Goal: Task Accomplishment & Management: Complete application form

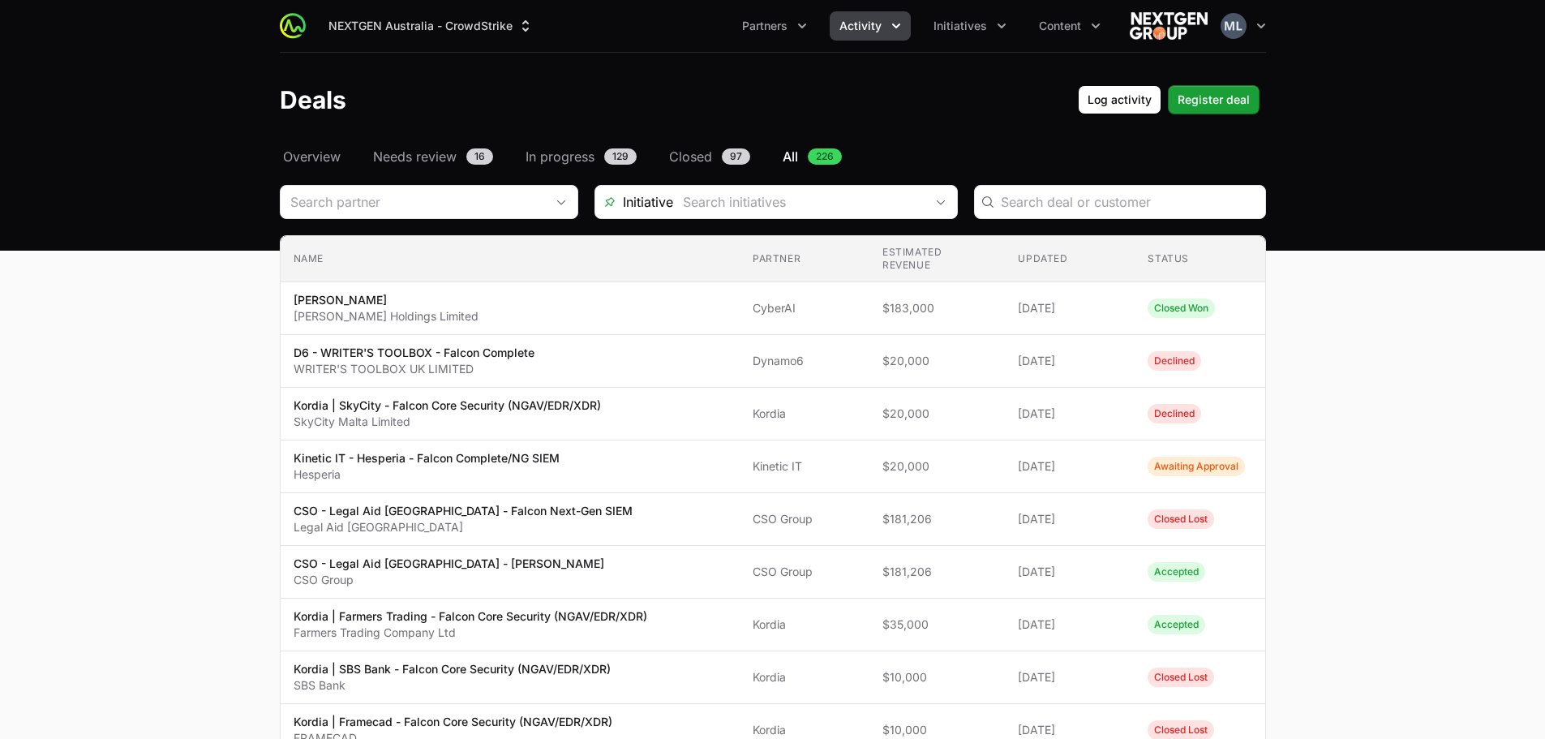
click at [1206, 114] on header "Deals Log activity Log activity Register deal Register deal" at bounding box center [772, 100] width 1545 height 94
click at [1206, 106] on span "Register deal" at bounding box center [1214, 99] width 72 height 19
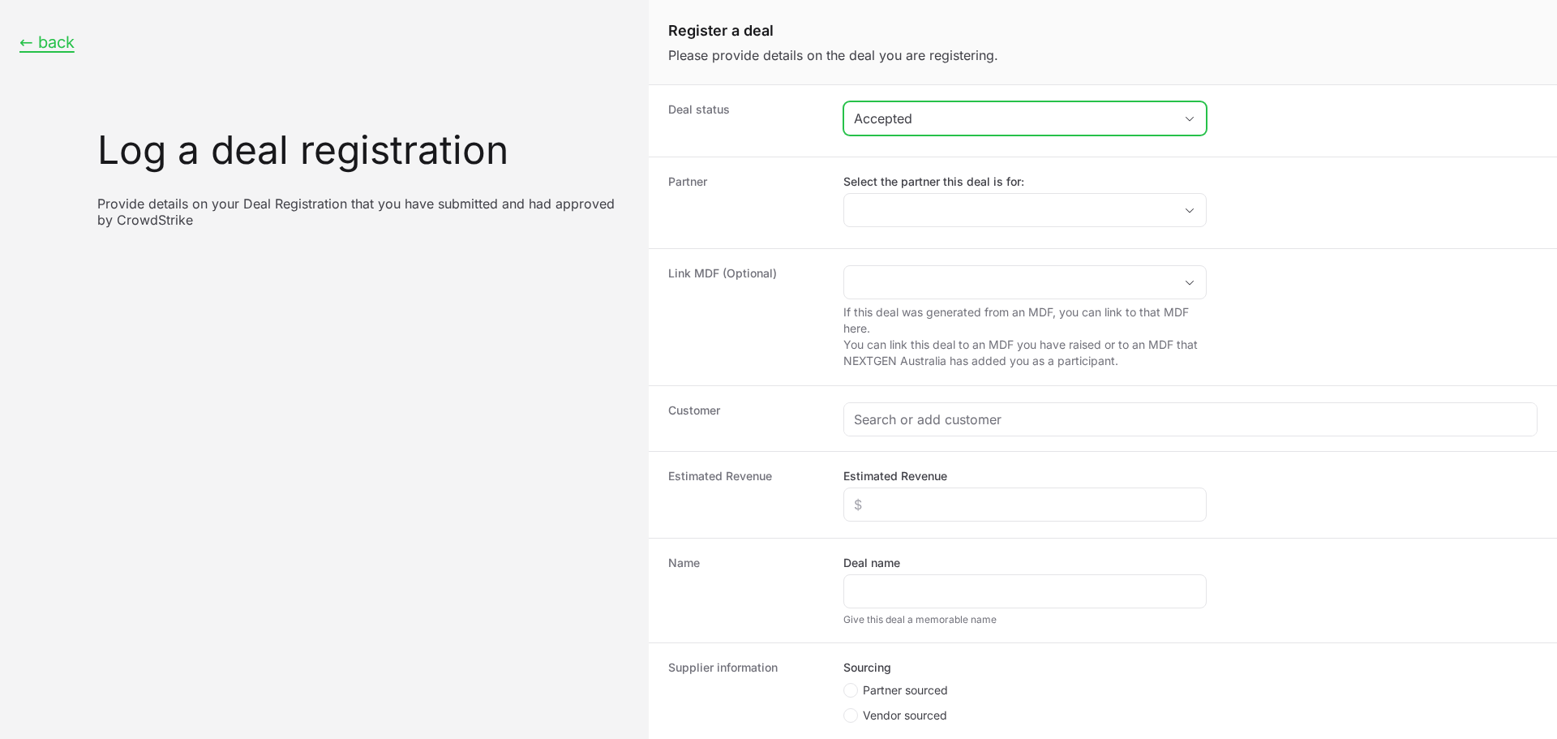
click at [902, 105] on button "Accepted" at bounding box center [1025, 118] width 362 height 32
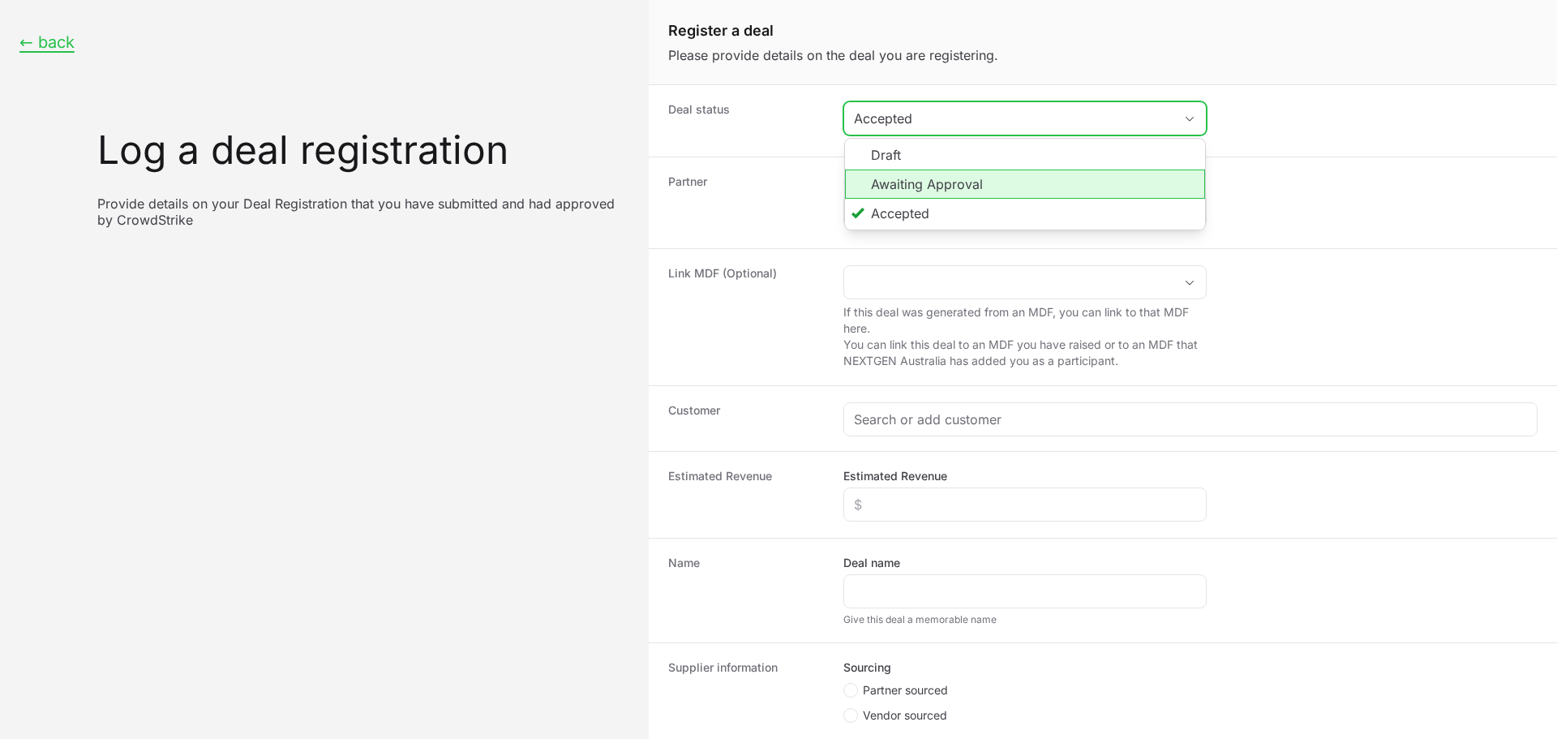
click at [914, 178] on li "Awaiting Approval" at bounding box center [1025, 184] width 360 height 29
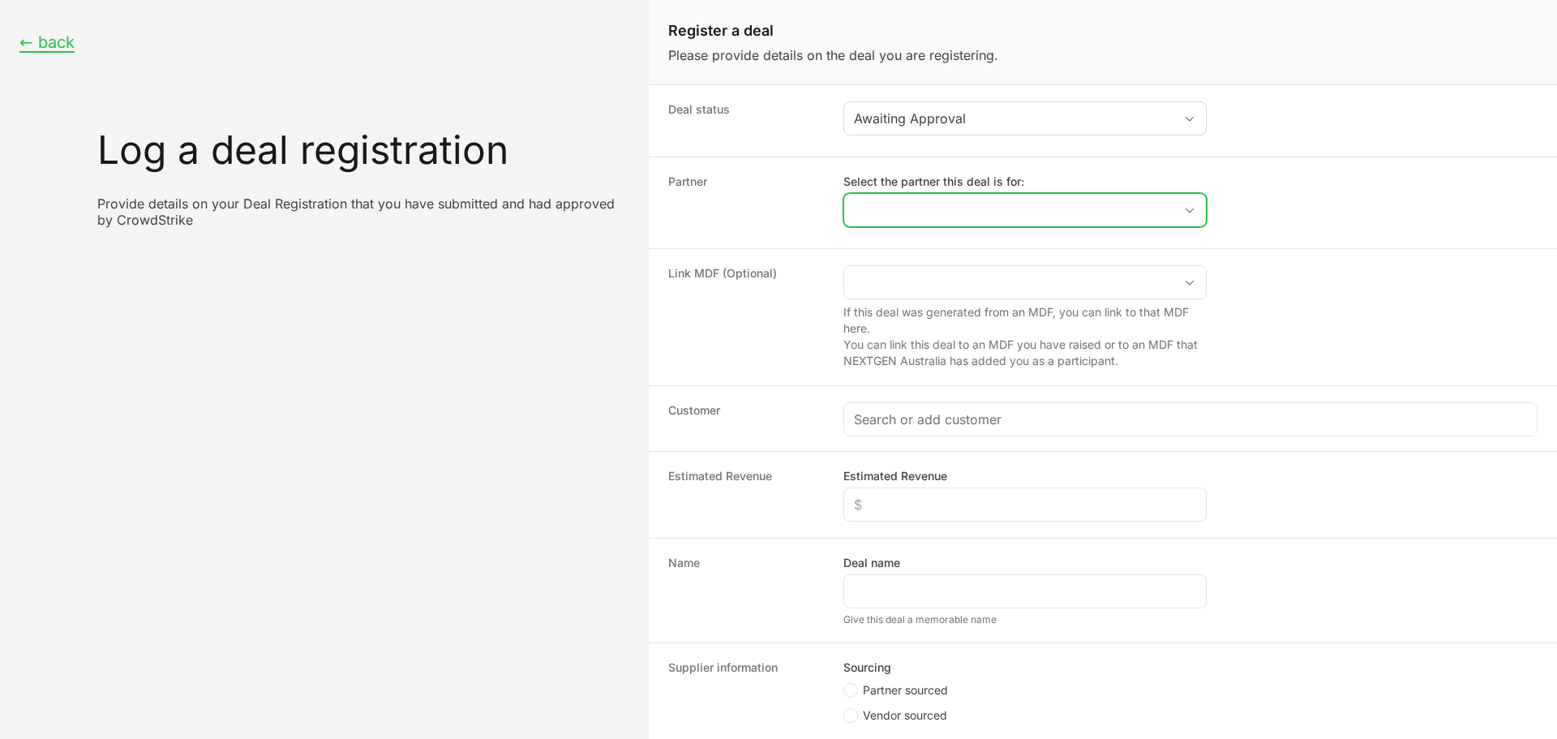
click at [920, 221] on input "Select the partner this deal is for:" at bounding box center [1008, 210] width 329 height 32
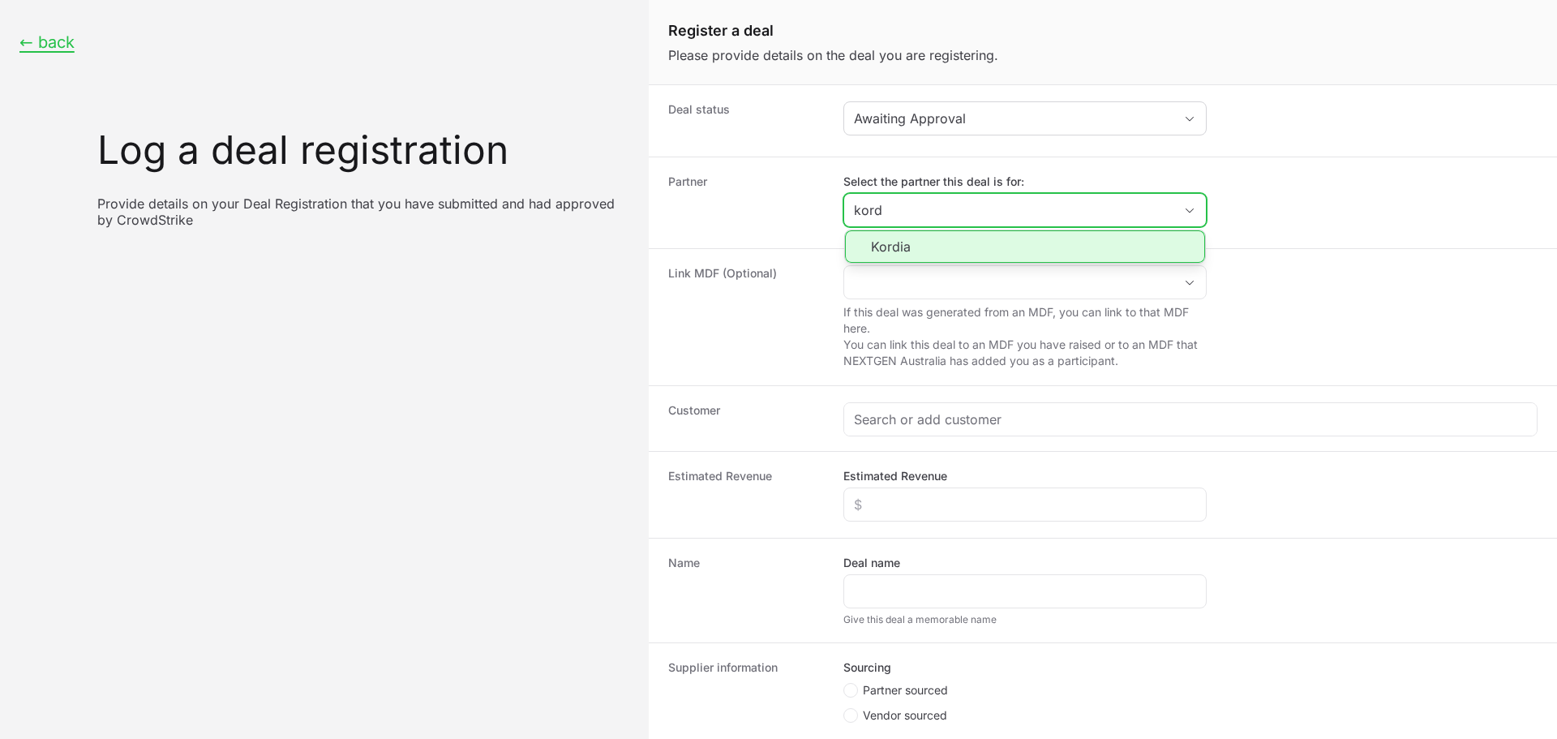
click at [915, 251] on li "Kordia" at bounding box center [1025, 246] width 360 height 32
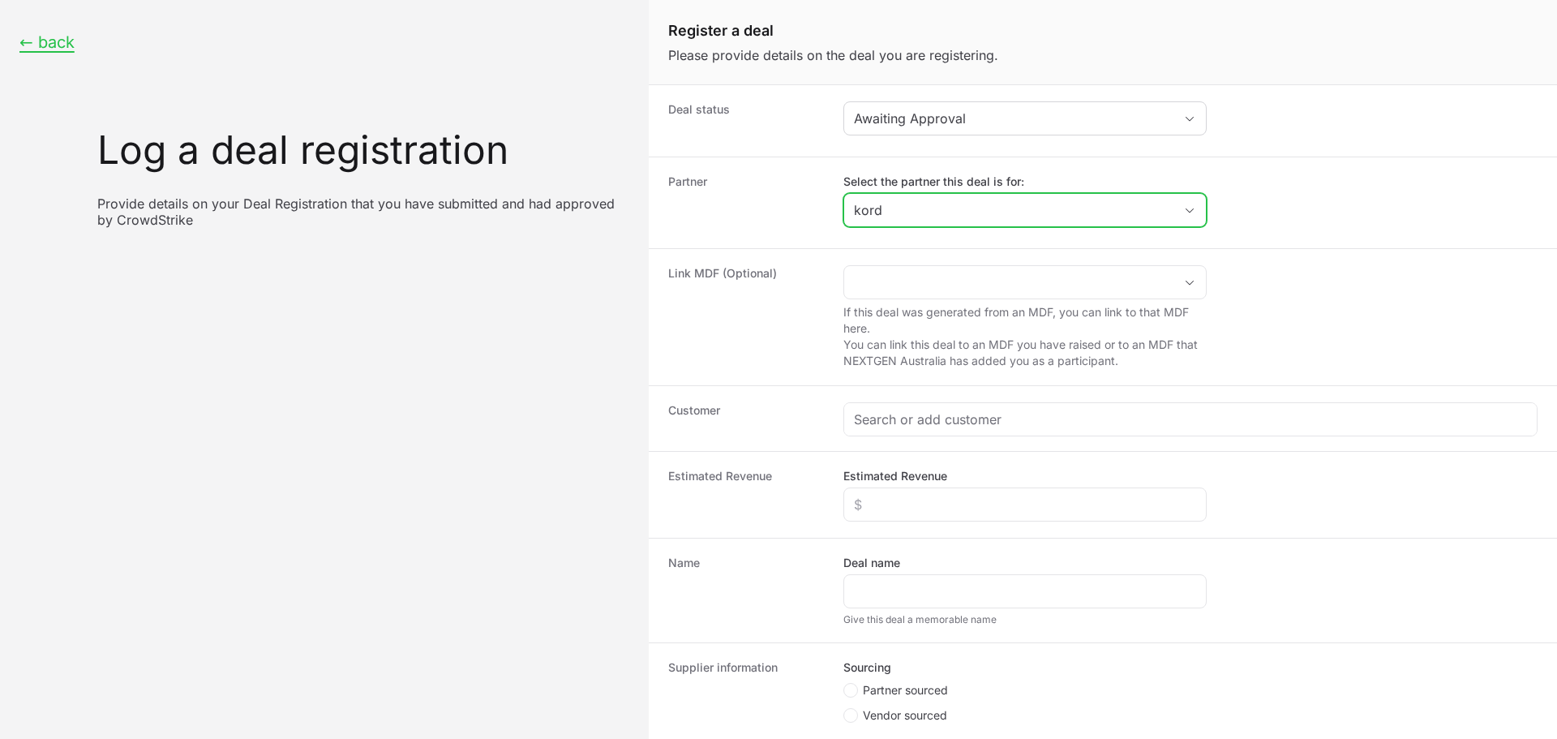
type input "Kordia"
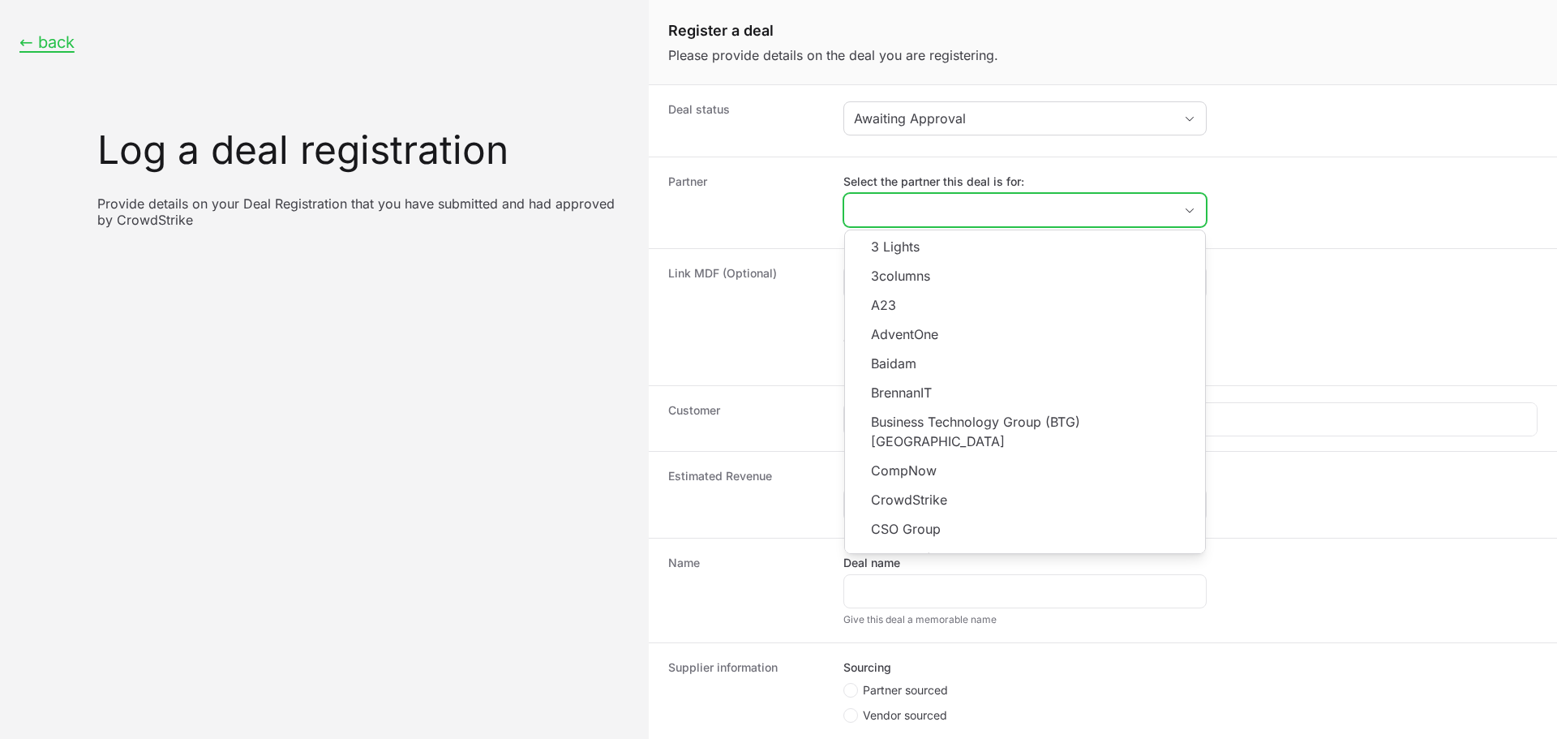
click at [919, 208] on input "Select the partner this deal is for:" at bounding box center [1008, 210] width 329 height 32
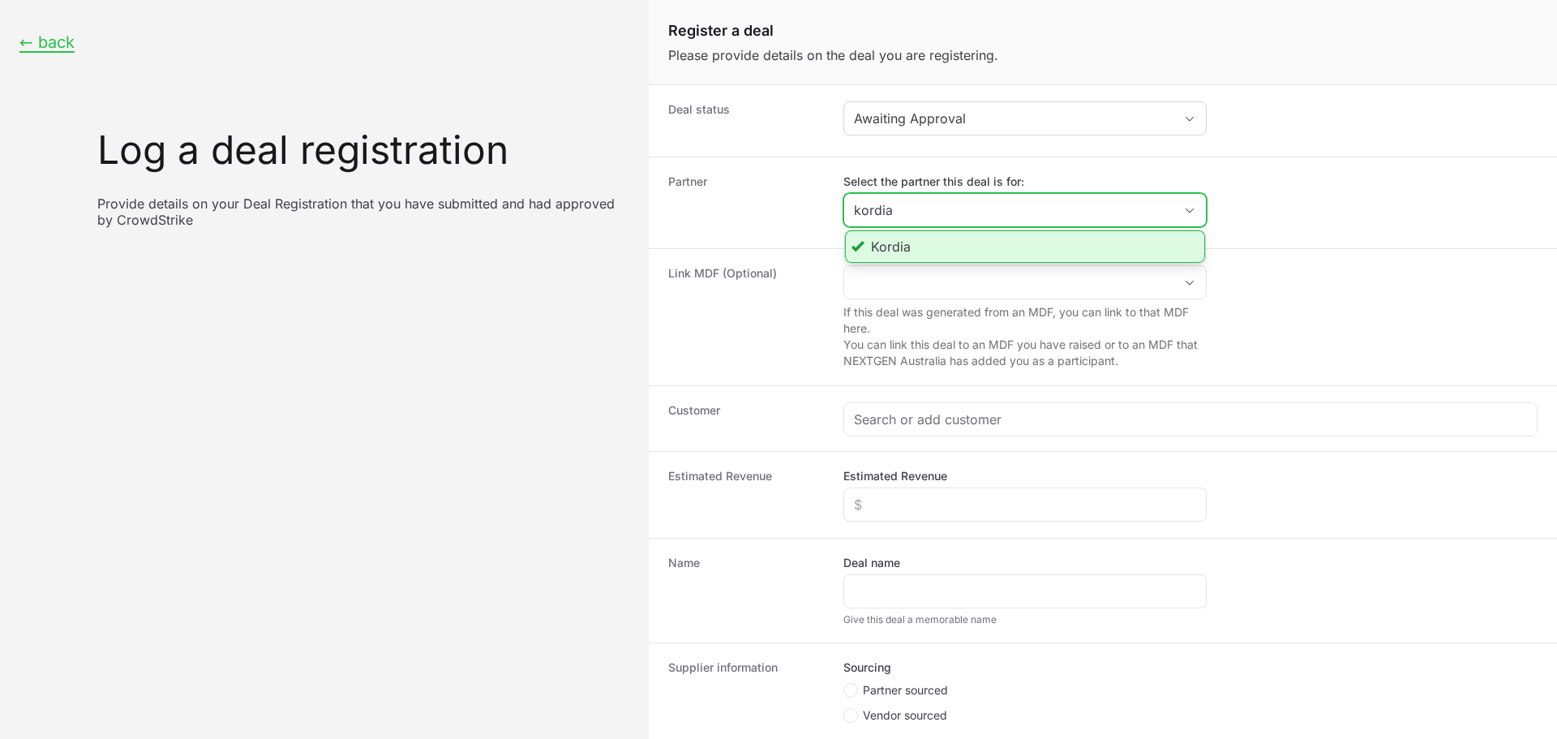
type input "kordia"
click at [939, 234] on li "Kordia" at bounding box center [1025, 246] width 360 height 32
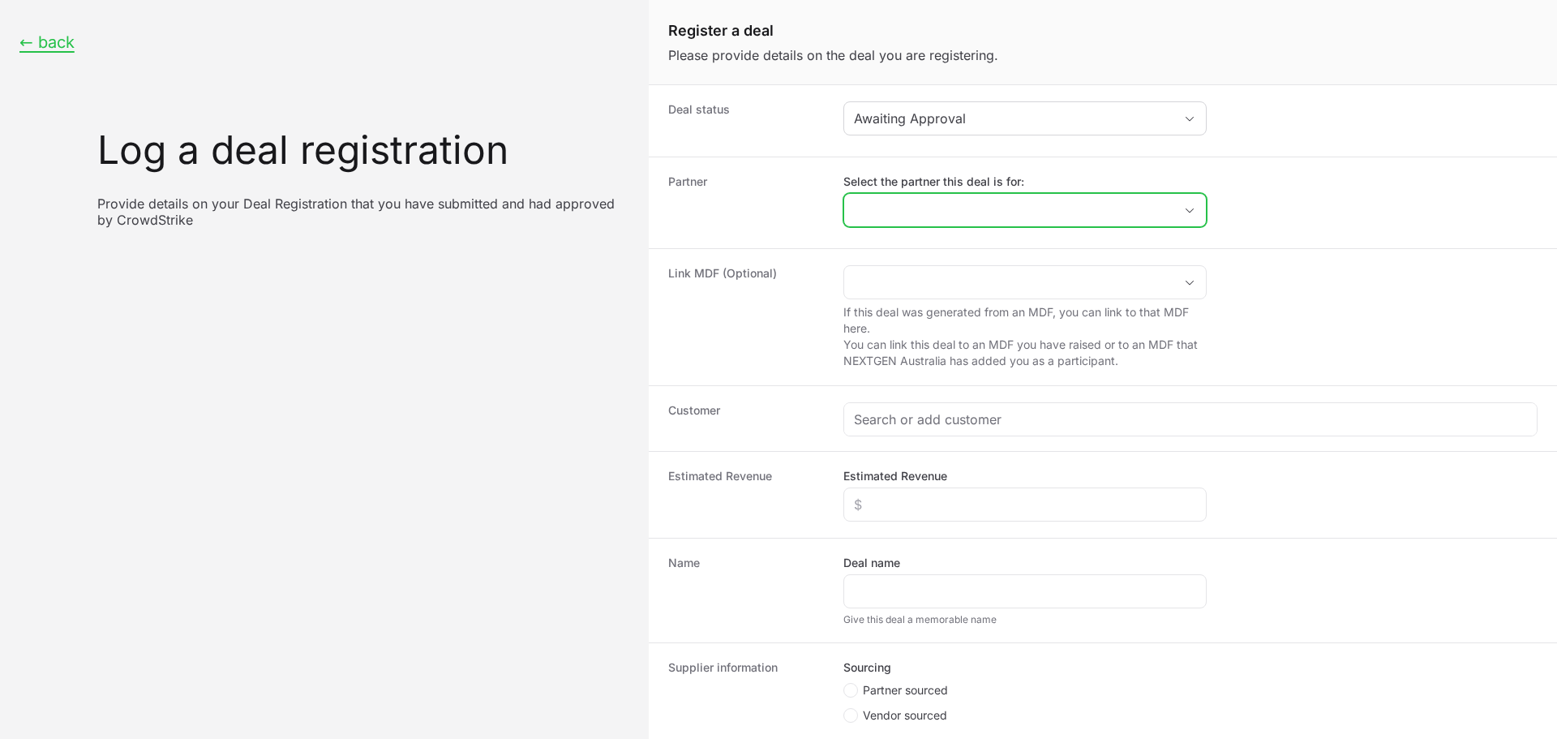
click at [900, 203] on input "Select the partner this deal is for:" at bounding box center [1008, 210] width 329 height 32
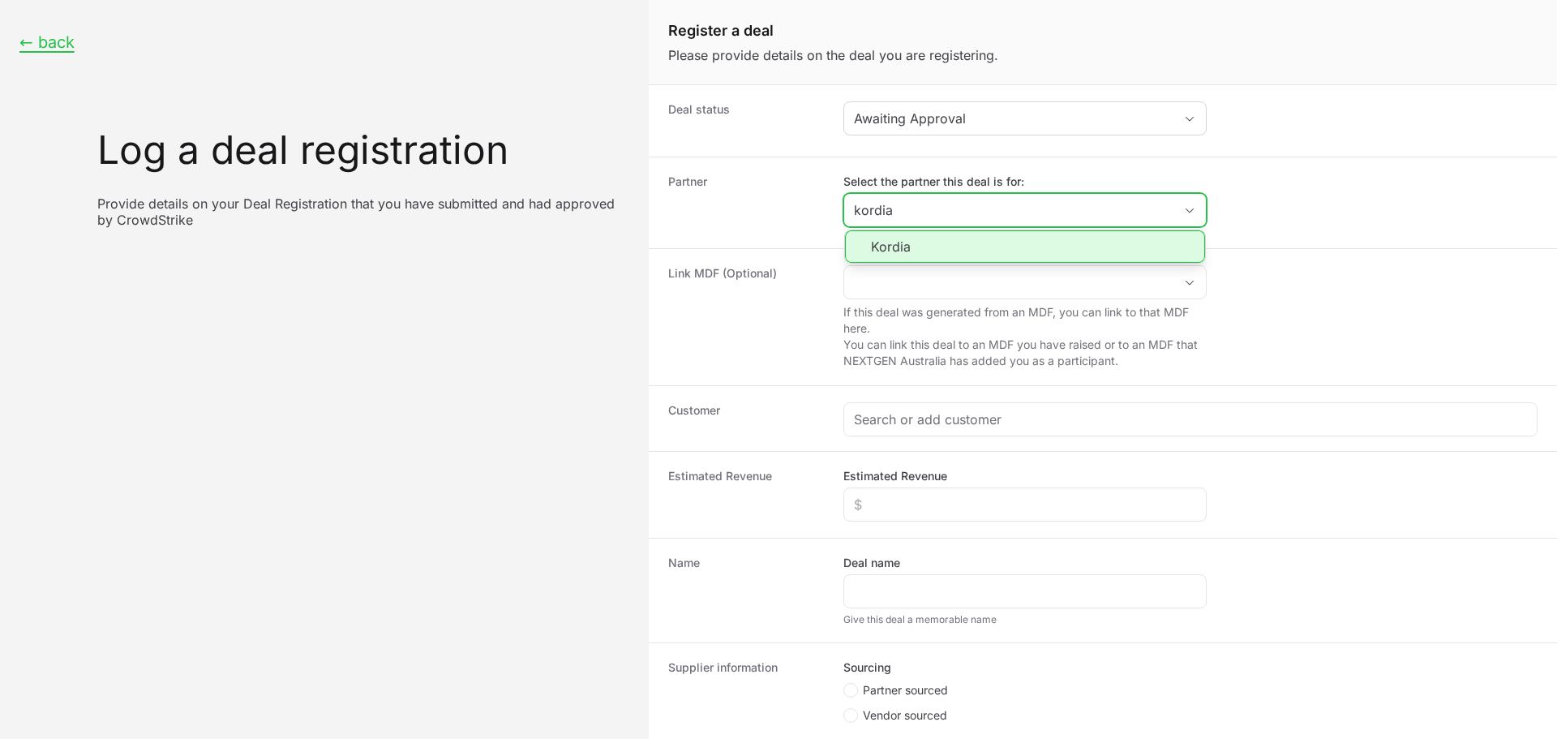
click at [913, 252] on li "Kordia" at bounding box center [1025, 246] width 360 height 32
type input "Kordia"
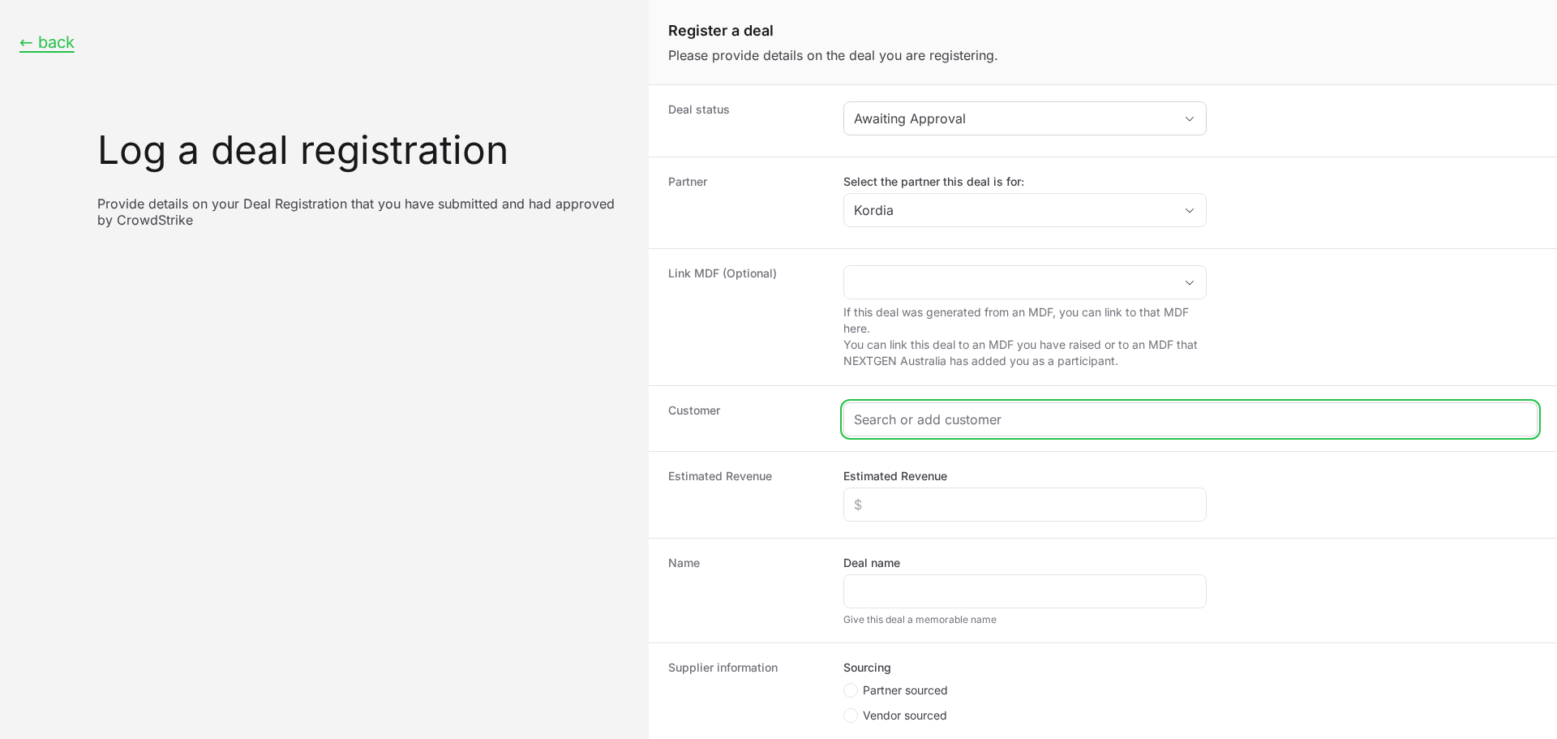
click at [911, 416] on input "Create activity form" at bounding box center [1190, 419] width 673 height 19
paste input "[URL][DOMAIN_NAME]"
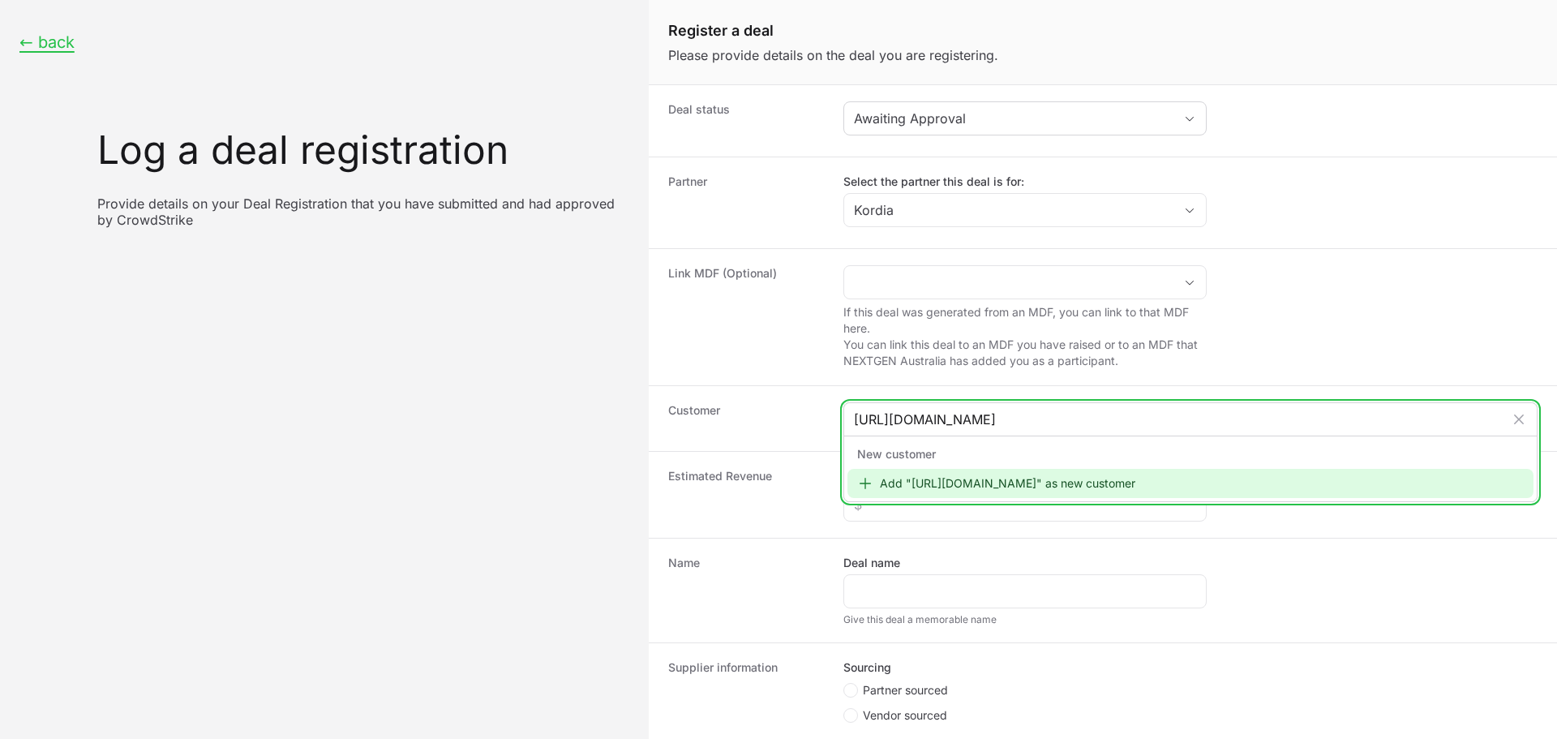
type input "[URL][DOMAIN_NAME]"
click at [963, 480] on div "Add "[URL][DOMAIN_NAME]" as new customer" at bounding box center [1191, 483] width 686 height 29
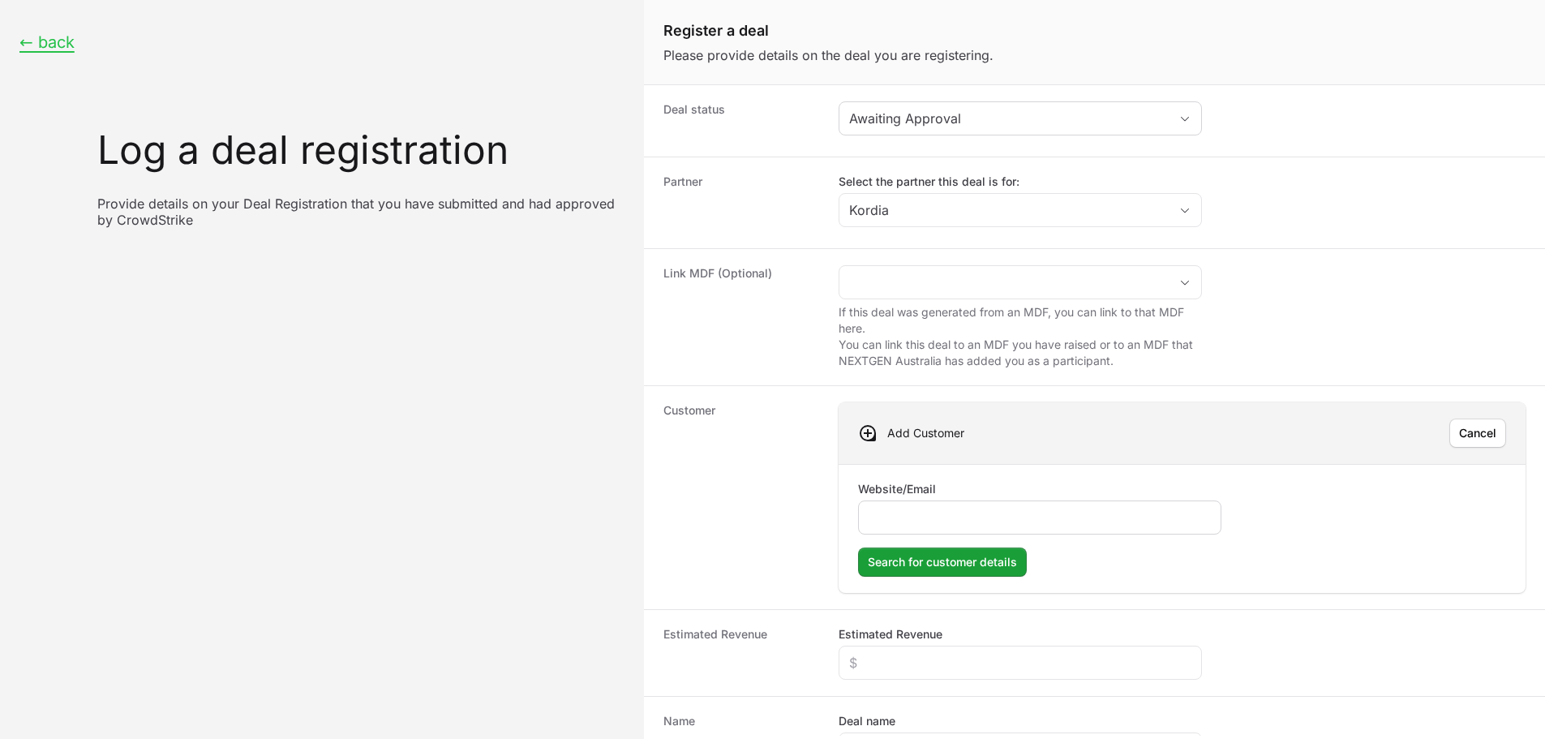
click at [952, 510] on input "Website/Email" at bounding box center [1040, 517] width 342 height 19
type input "[URL][DOMAIN_NAME]"
click at [921, 573] on button "Search for customer details Search for customer details" at bounding box center [942, 562] width 169 height 29
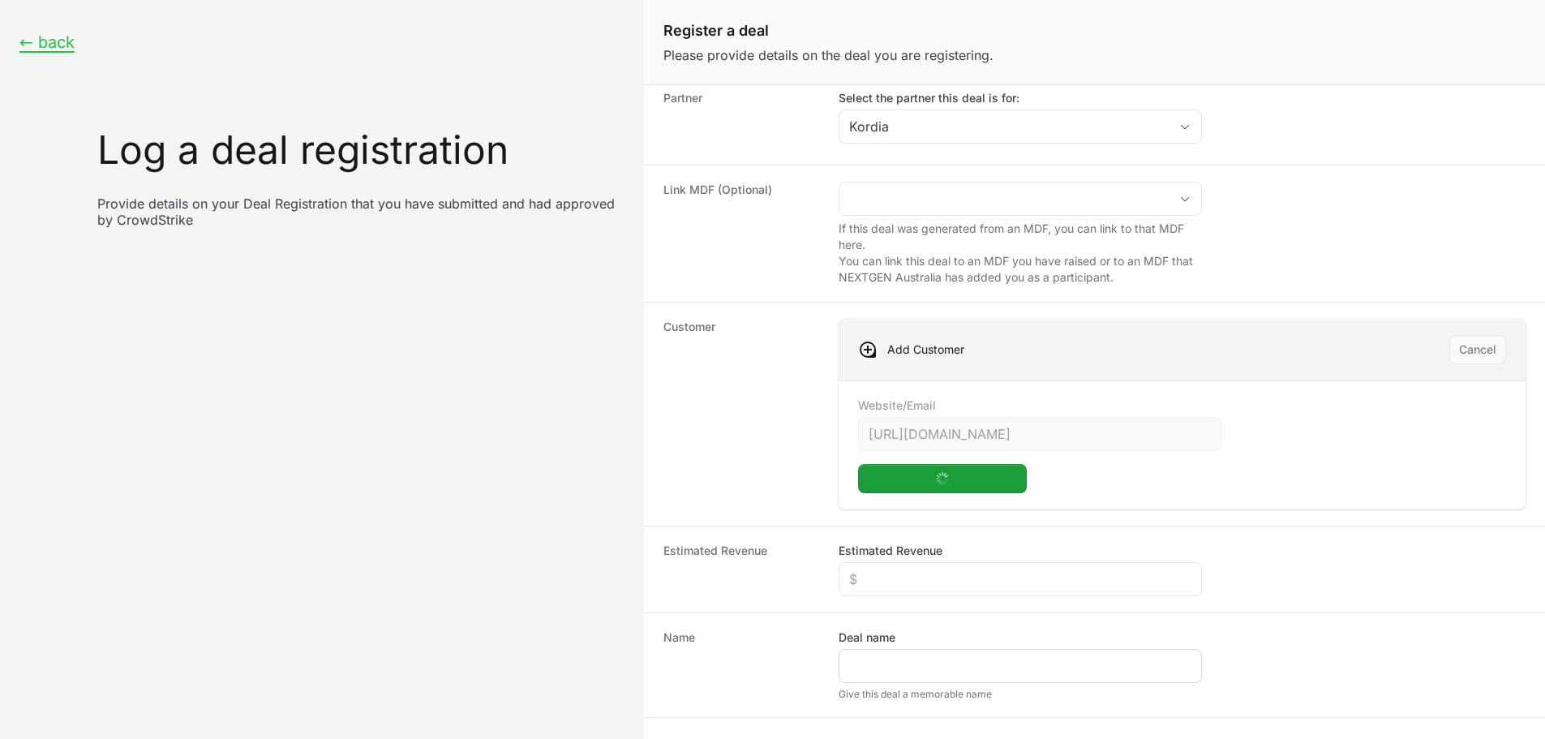
scroll to position [162, 0]
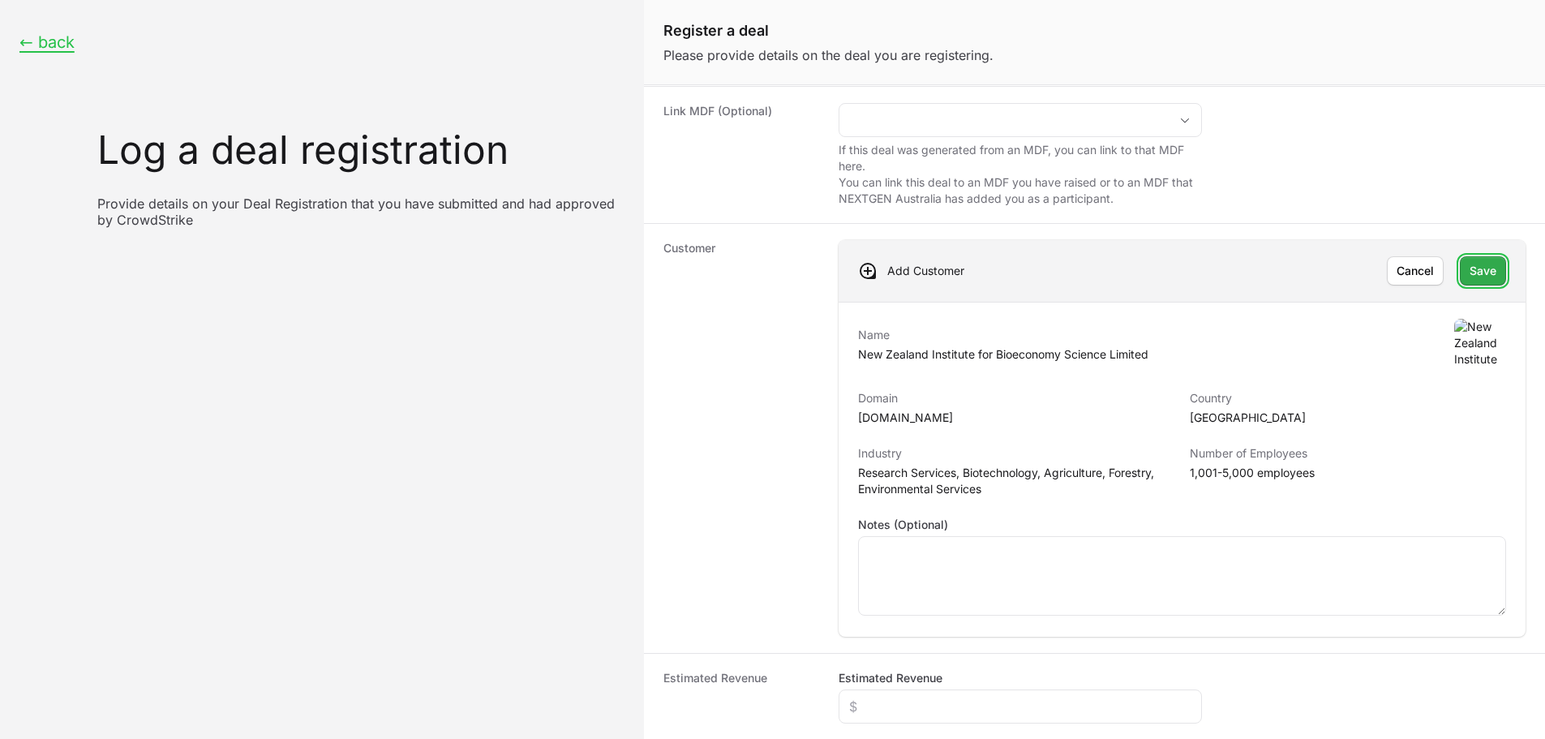
click at [1473, 264] on span "Save" at bounding box center [1483, 270] width 27 height 19
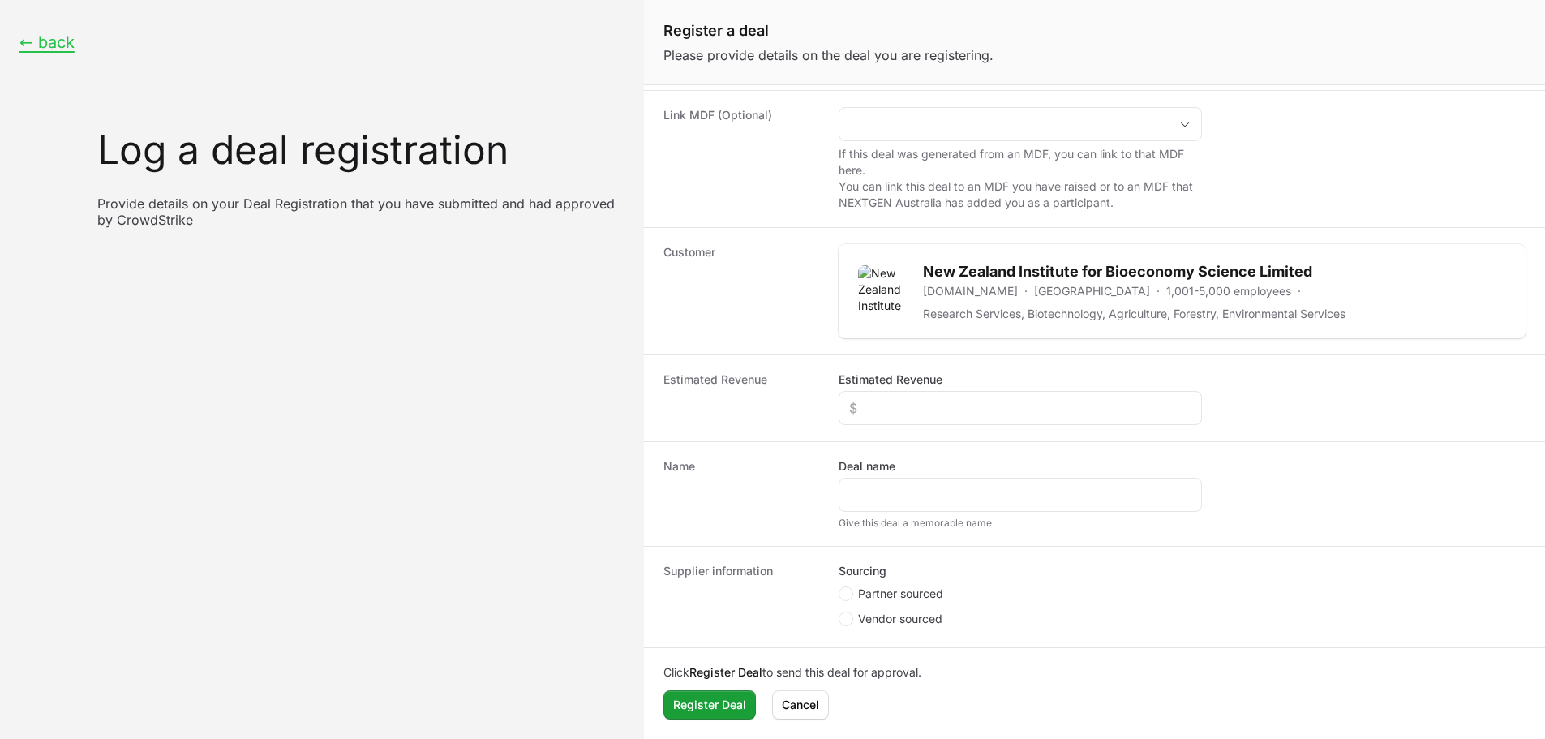
scroll to position [158, 0]
click at [952, 397] on div "Create activity form" at bounding box center [1020, 408] width 363 height 34
click at [877, 382] on label "Estimated Revenue" at bounding box center [891, 380] width 104 height 16
click at [877, 398] on input "Estimated Revenue" at bounding box center [1020, 407] width 342 height 19
type input "$20,000"
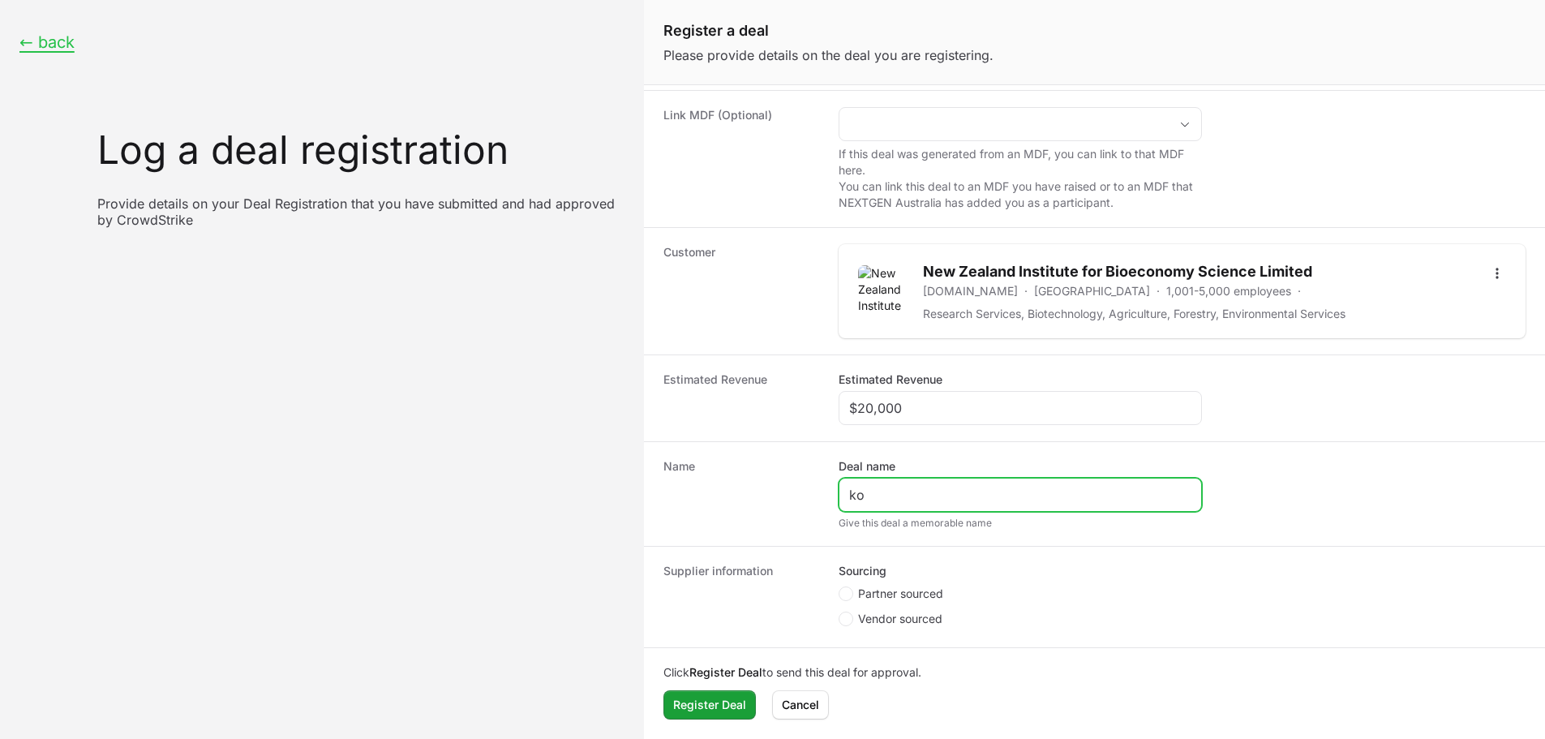
type input "Kordia | Kordia - Falcon Core Security (NGAV/EDR/XDR)"
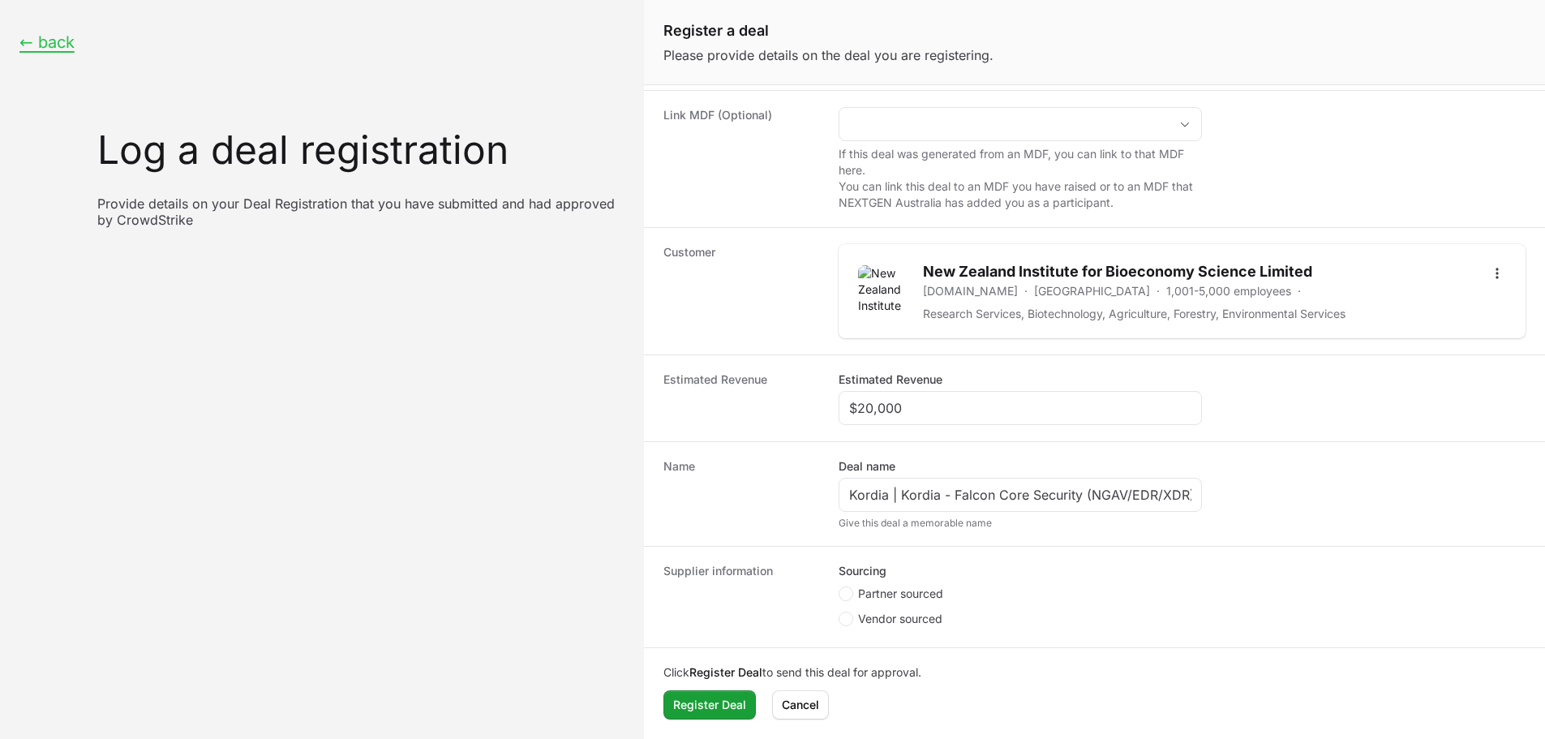
click at [905, 595] on span "Partner sourced" at bounding box center [900, 594] width 85 height 16
click at [840, 738] on input "Partner sourced" at bounding box center [840, 746] width 2 height 2
radio input "true"
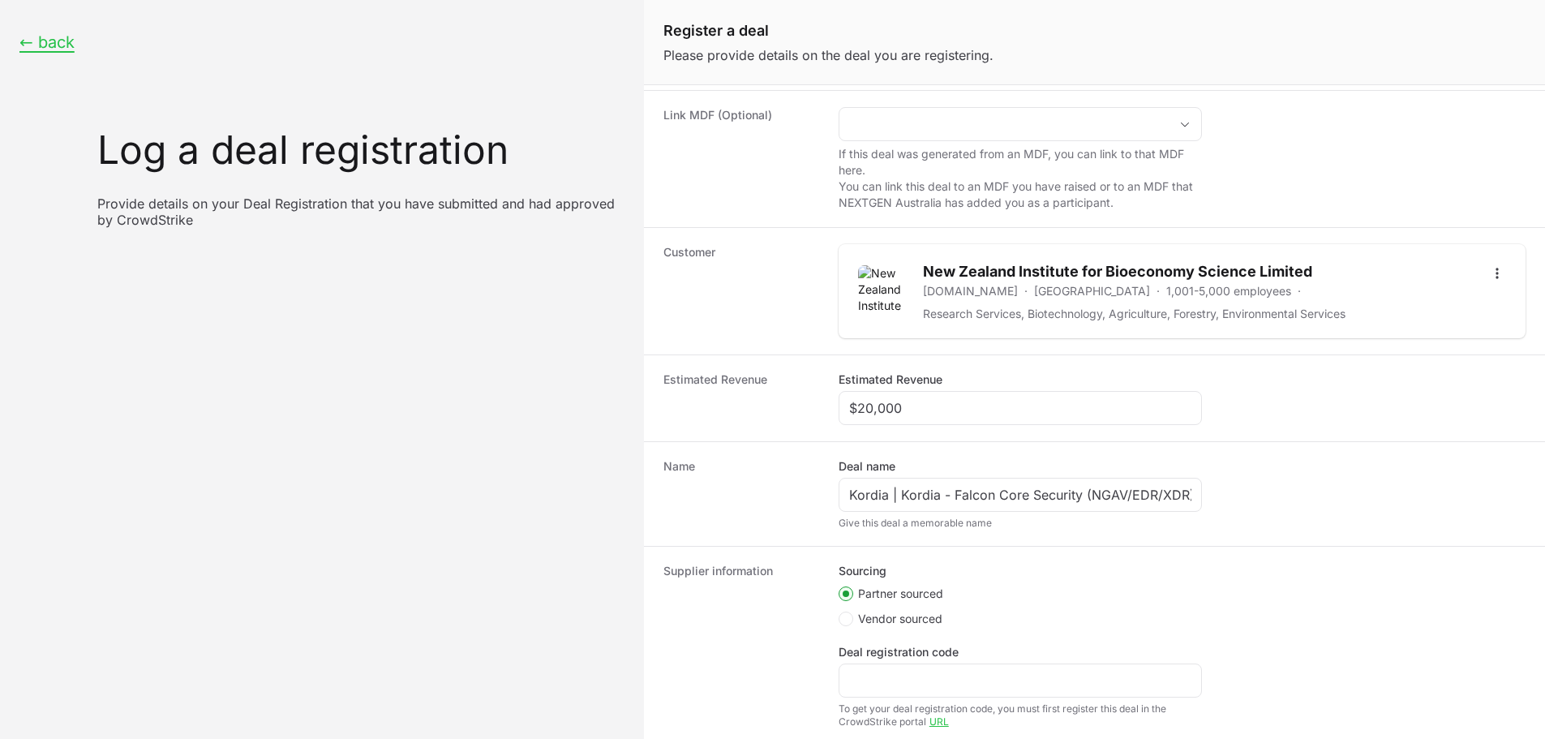
scroll to position [32, 0]
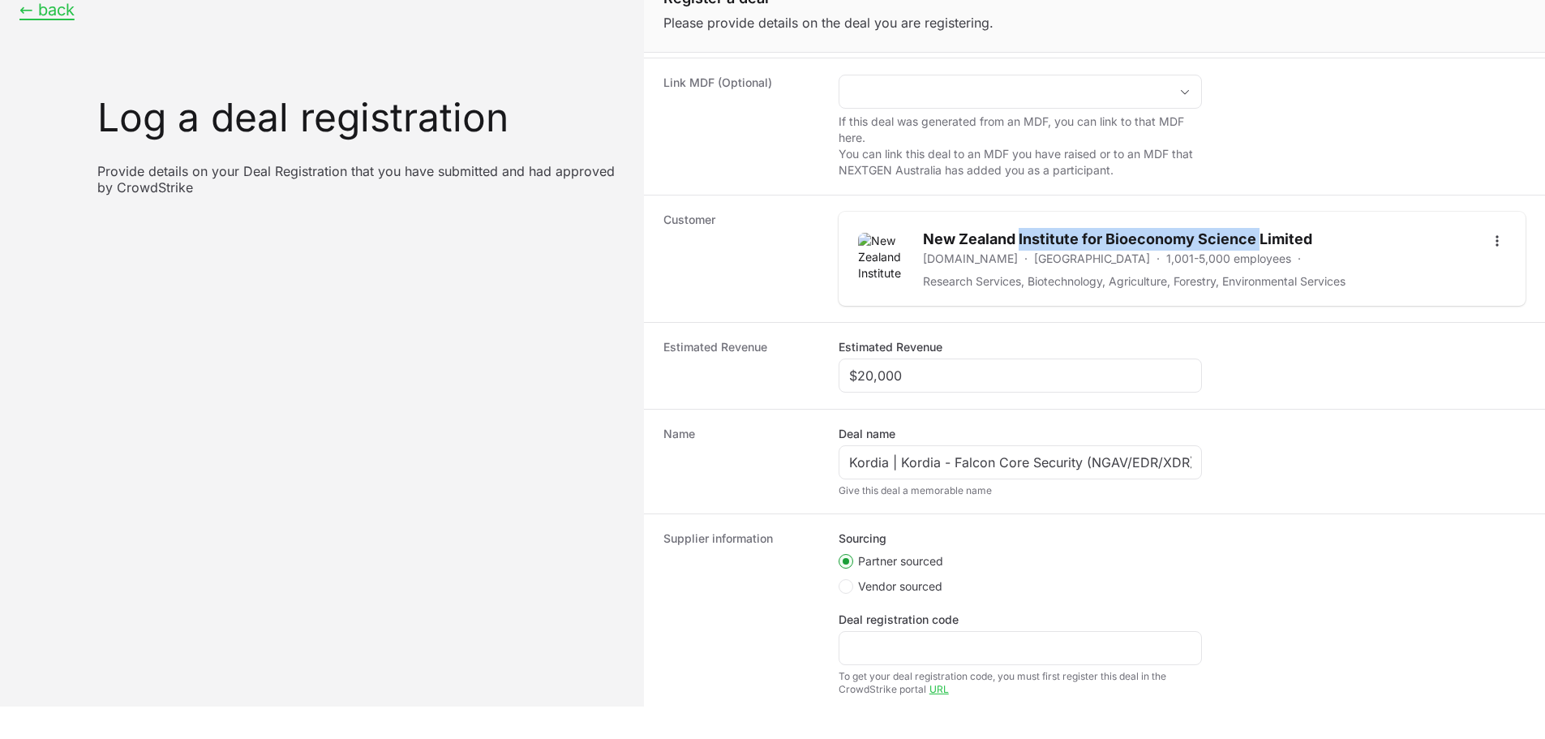
drag, startPoint x: 1006, startPoint y: 234, endPoint x: 1244, endPoint y: 225, distance: 237.8
click at [1244, 225] on div "New Zealand Institute for Bioeconomy Science Limited [DOMAIN_NAME] · [GEOGRAPHI…" at bounding box center [1182, 259] width 687 height 94
copy h2 "Institute for Bioeconomy Science"
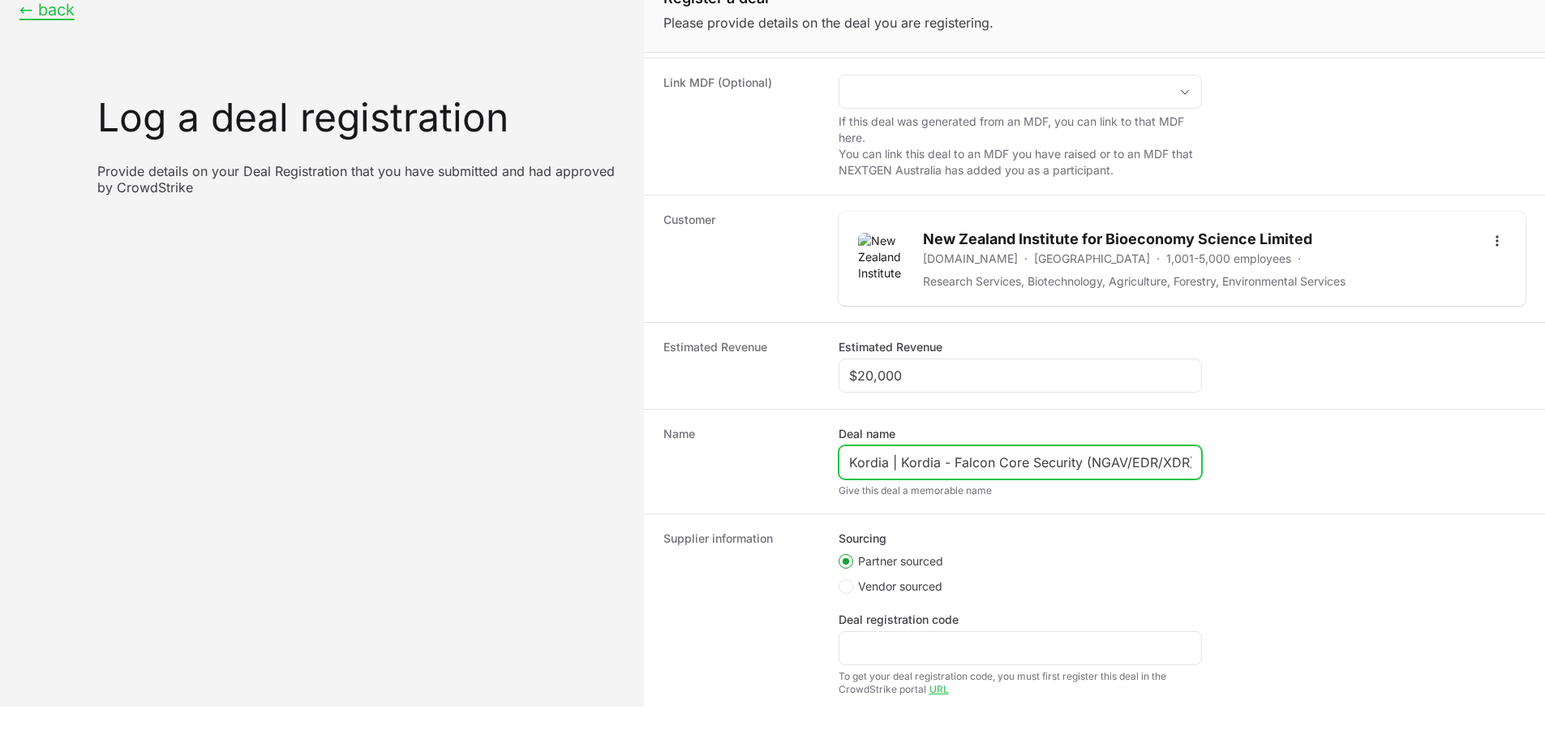
click at [912, 458] on input "Kordia | Kordia - Falcon Core Security (NGAV/EDR/XDR)" at bounding box center [1020, 462] width 342 height 19
paste input "Institute for Bioeconomy Science"
click at [1140, 461] on input "Kordia | Institute for Bioeconomy Science - Falcon Core Security (NGAV/EDR/XDR)" at bounding box center [1020, 462] width 342 height 19
click at [1165, 466] on input "Kordia | Institute for Bioeconomy Science - Falcon Core Security (NGAV/EDR/XDR)" at bounding box center [1020, 462] width 342 height 19
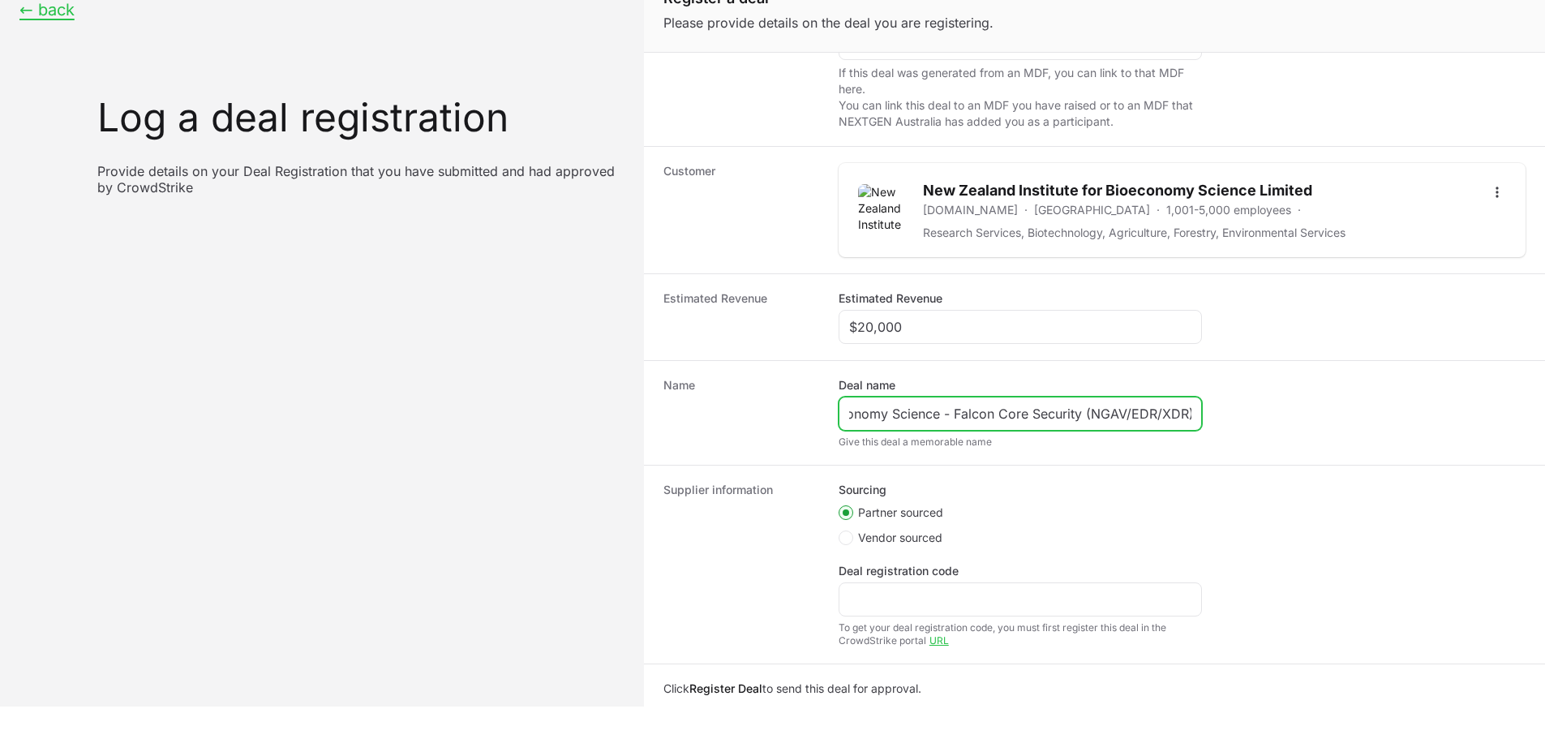
scroll to position [256, 0]
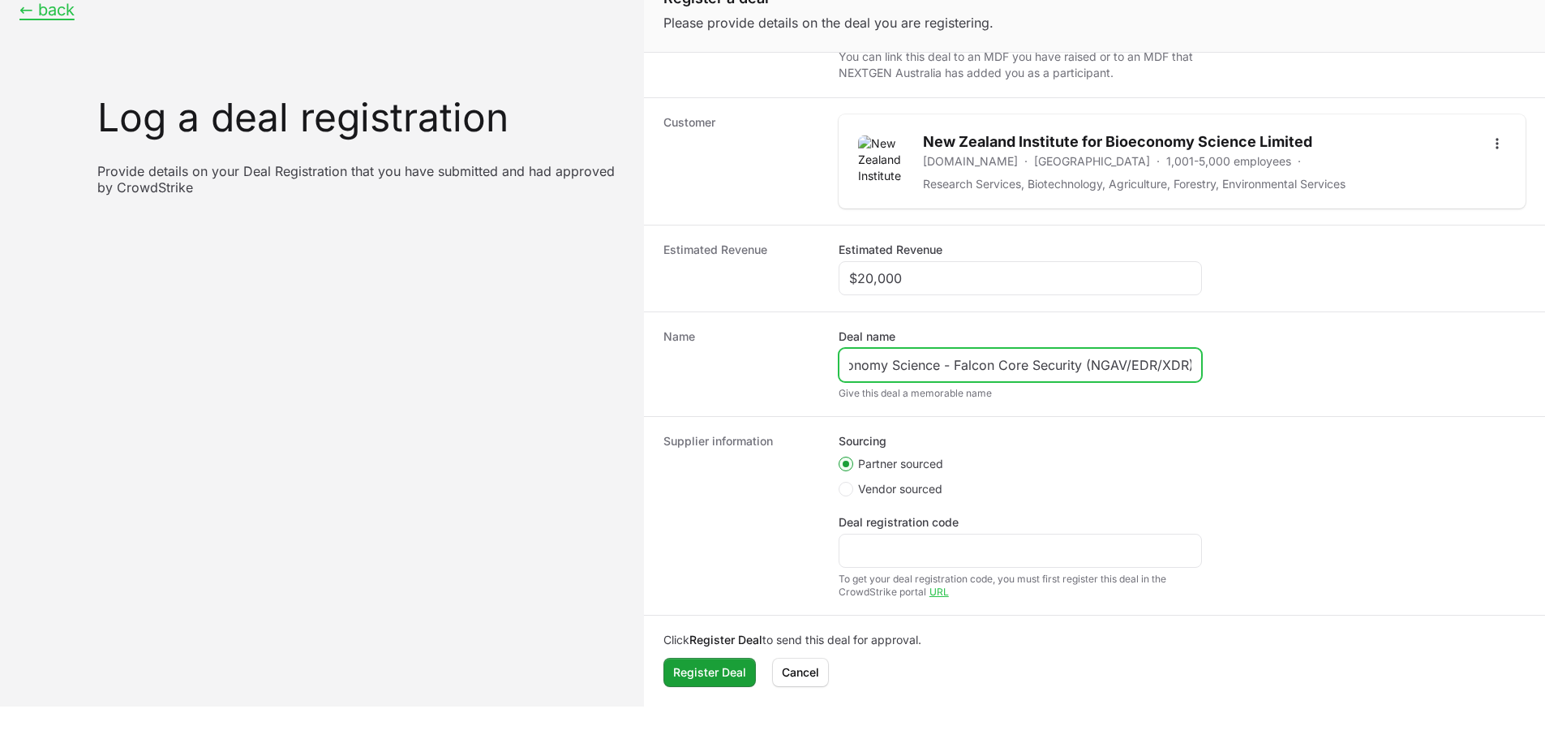
type input "Kordia | Institute for Bioeconomy Science - Falcon Core Security (NGAV/EDR/XDR)"
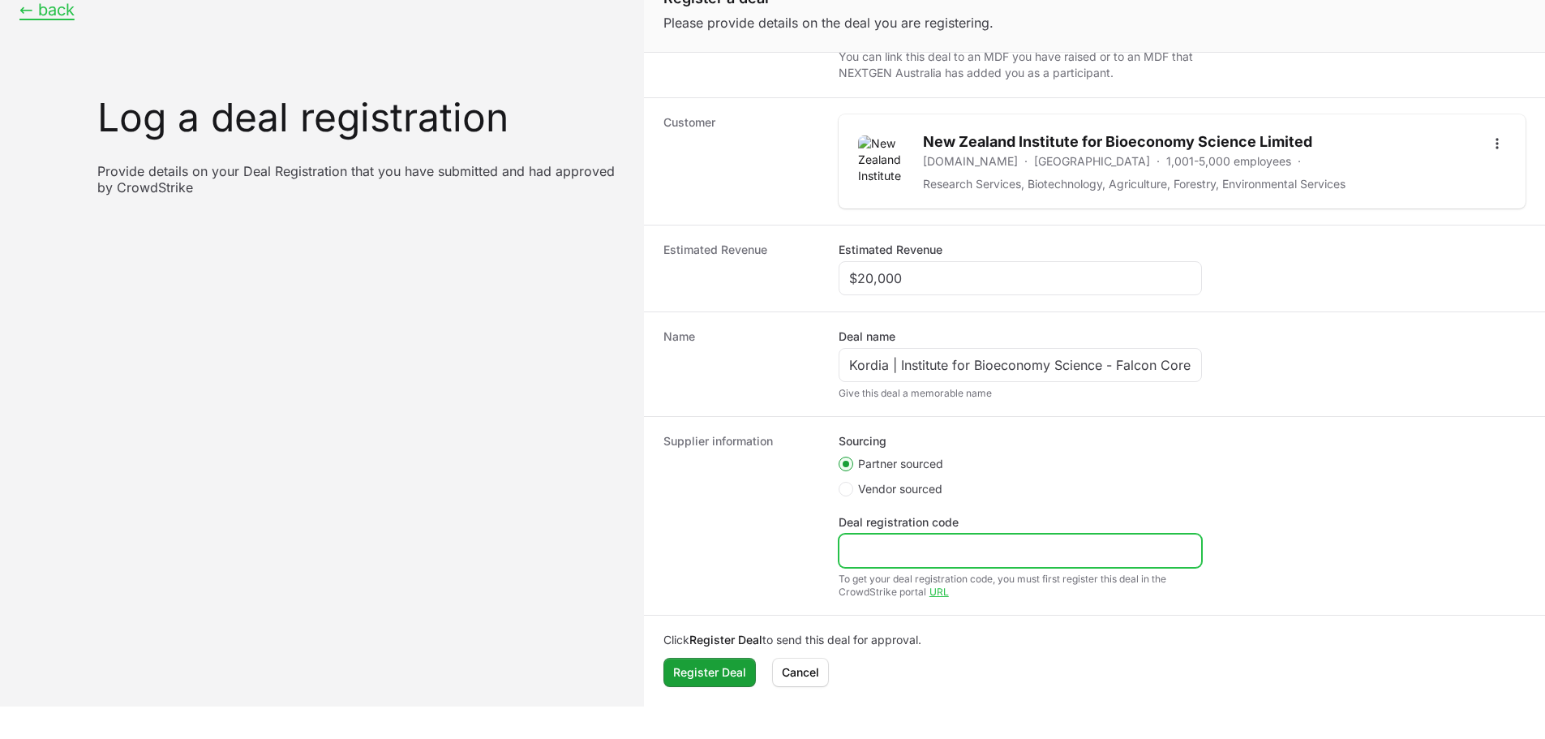
click at [893, 542] on input "Deal registration code" at bounding box center [1020, 550] width 342 height 19
paste input "t DR-39d3929e"
drag, startPoint x: 859, startPoint y: 552, endPoint x: 817, endPoint y: 537, distance: 44.6
click at [817, 540] on div "Supplier information Sourcing Partner sourced Vendor sourced Deal registration …" at bounding box center [1094, 515] width 901 height 199
type input "DR-39d3929e"
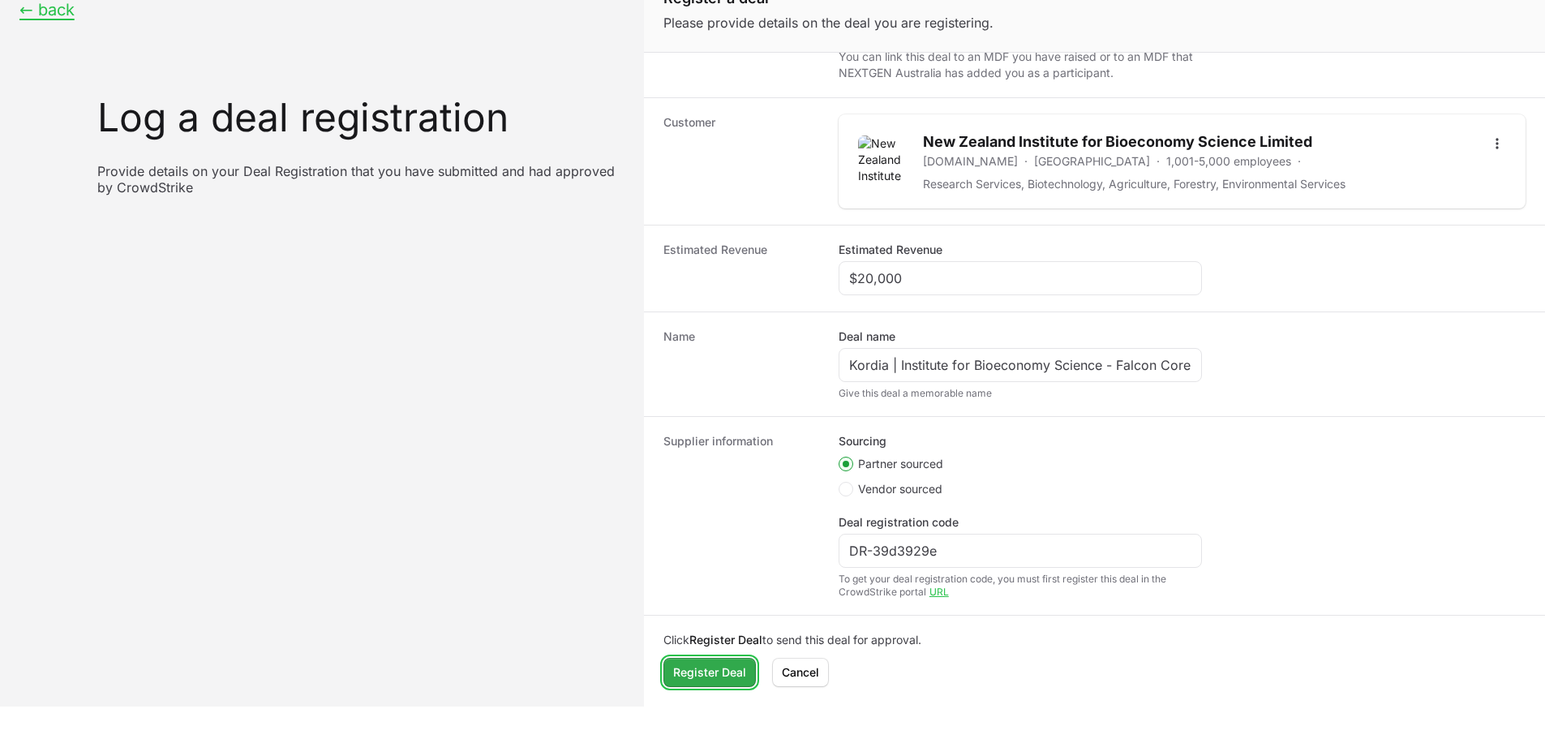
click at [679, 664] on span "Register Deal" at bounding box center [709, 672] width 73 height 19
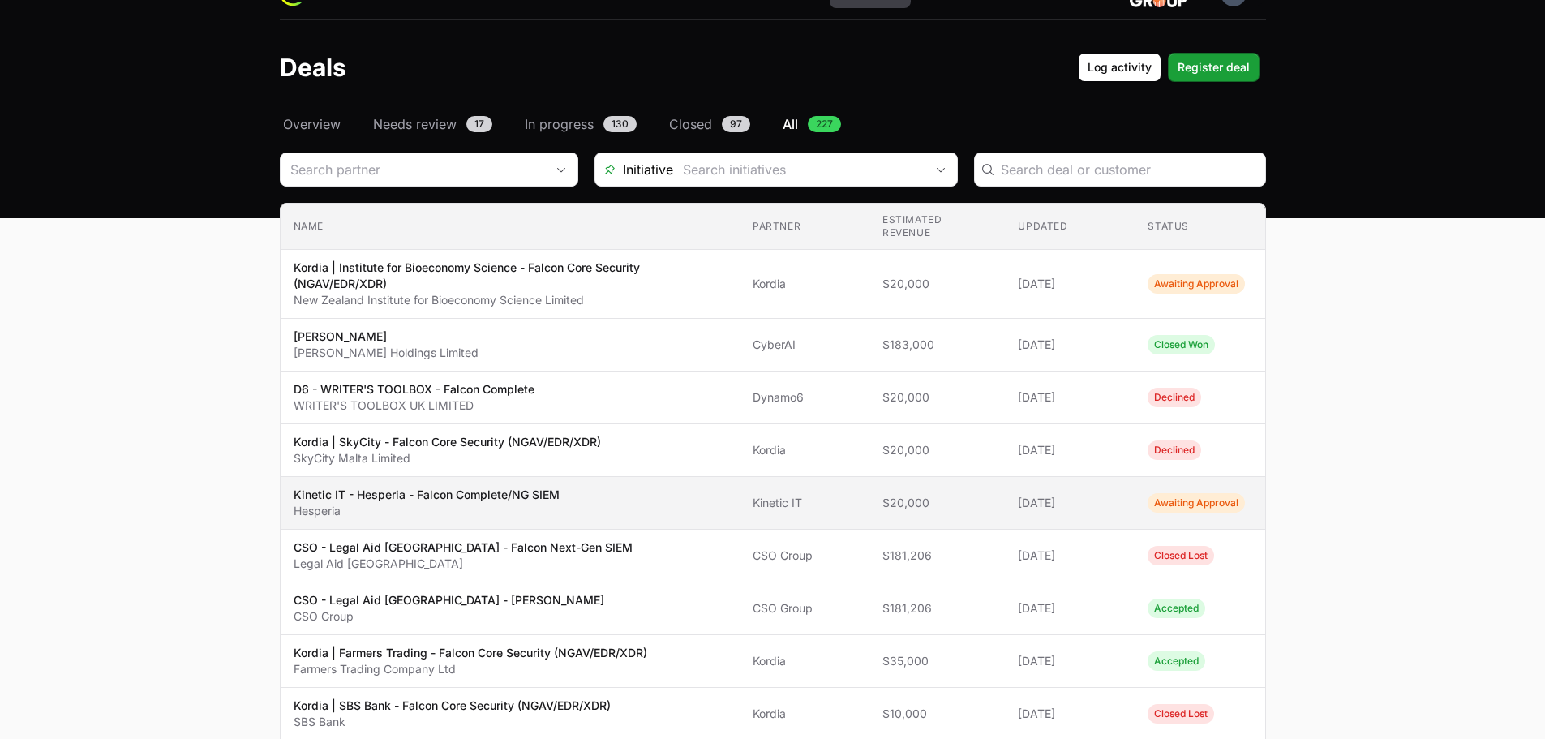
click at [442, 500] on p "Kinetic IT - Hesperia - Falcon Complete/NG SIEM" at bounding box center [427, 495] width 266 height 16
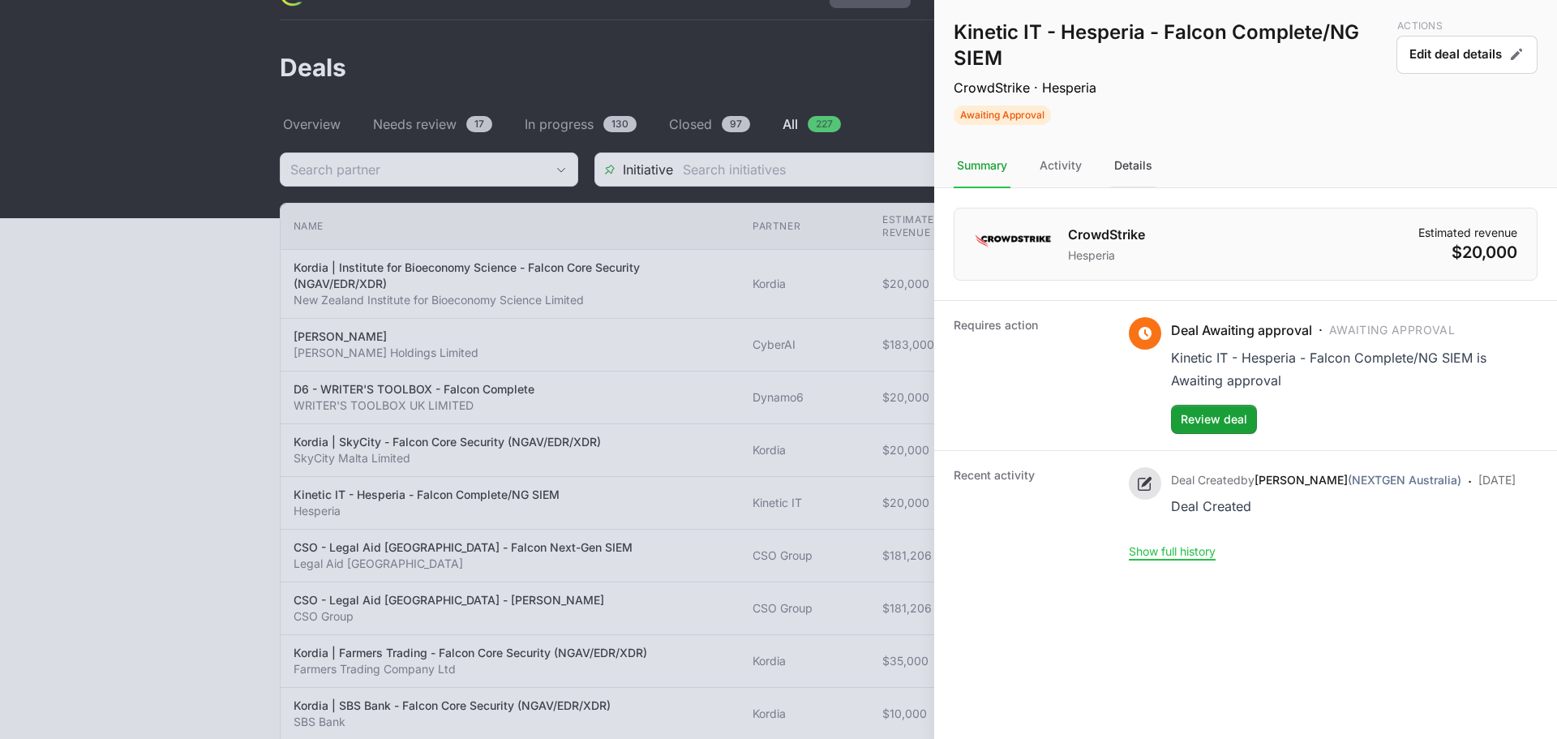
click at [1140, 156] on div "Details" at bounding box center [1133, 166] width 45 height 44
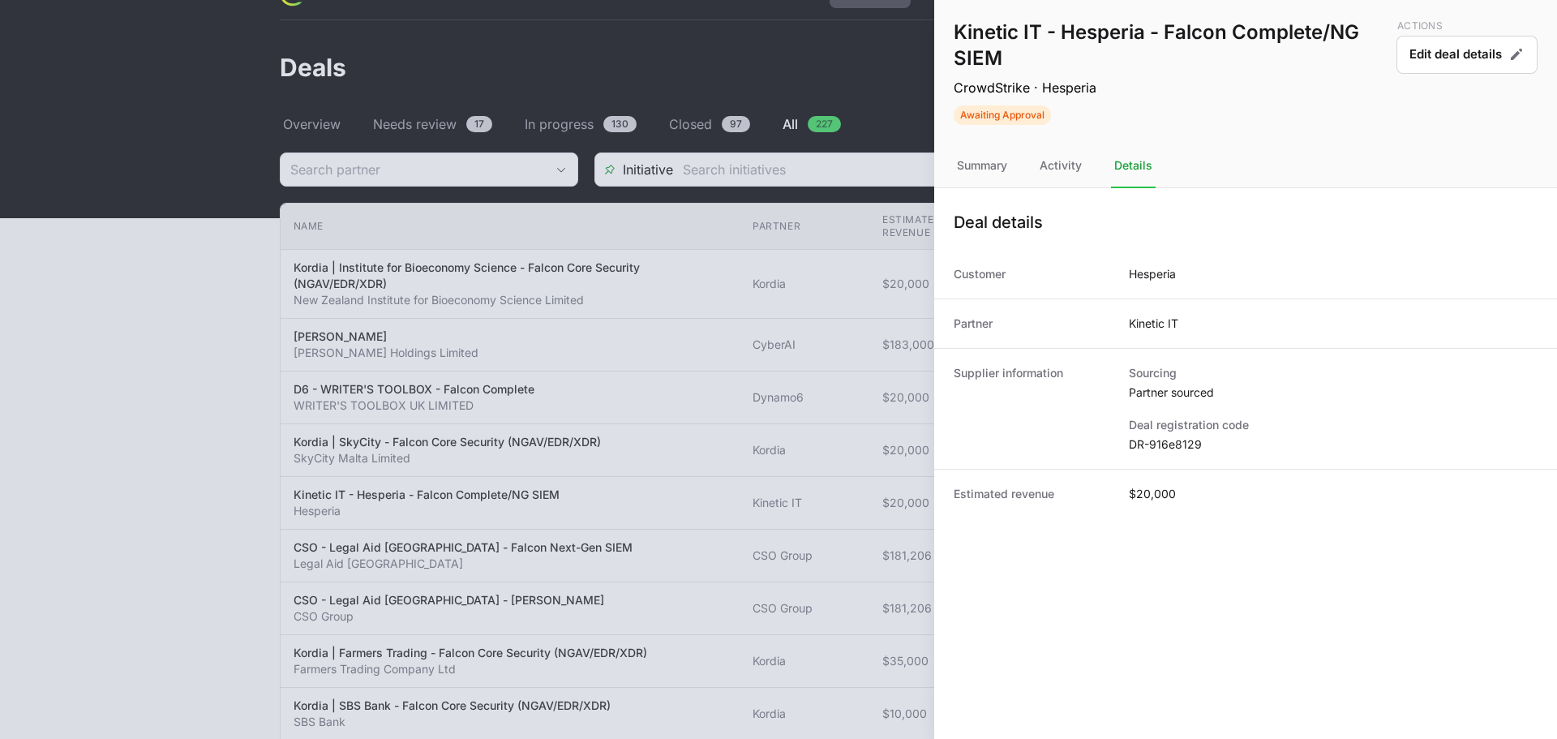
click at [1171, 449] on dd "DR-916e8129" at bounding box center [1333, 444] width 409 height 16
copy dd "916e8129"
click at [1168, 439] on dd "DR-916e8129" at bounding box center [1333, 444] width 409 height 16
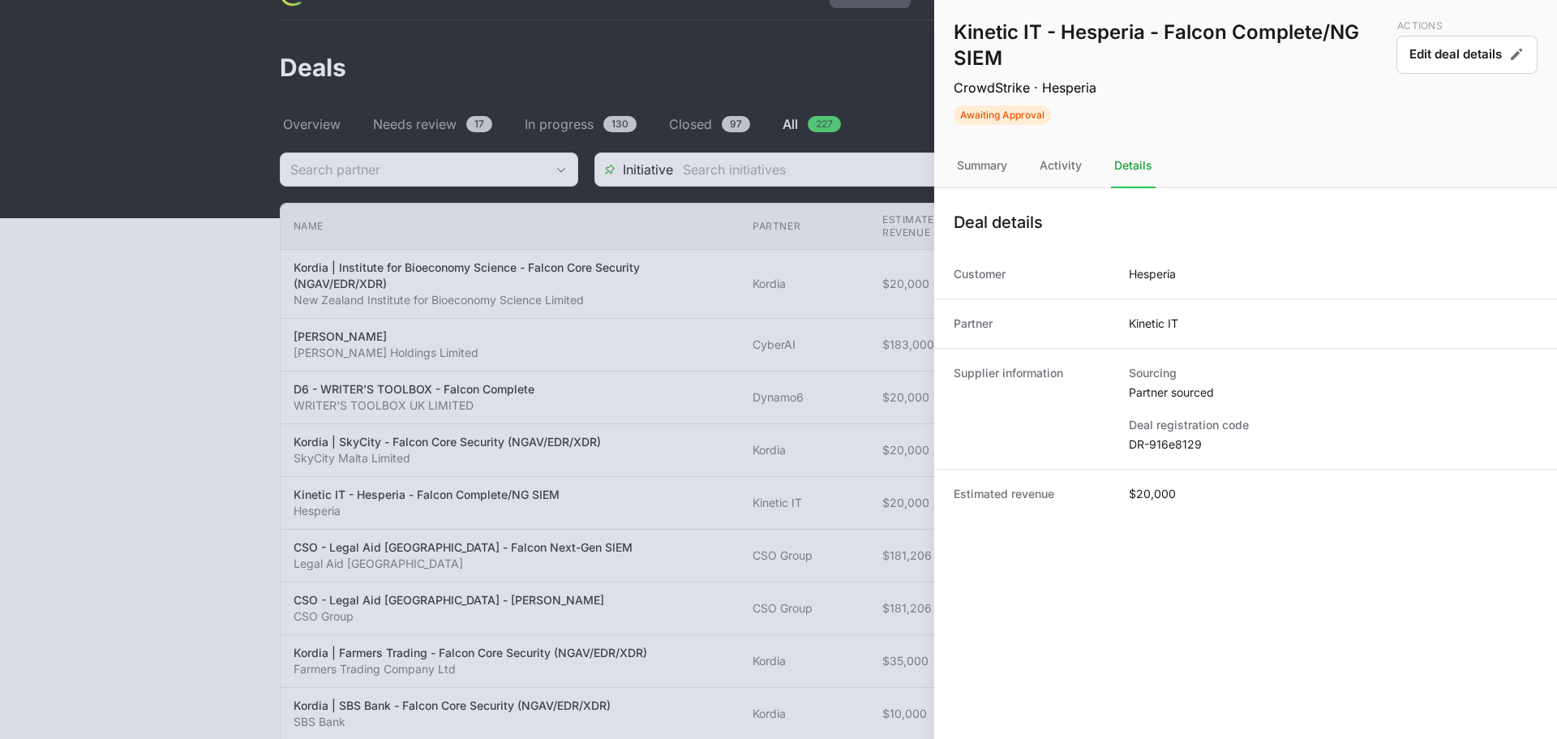
click at [1168, 439] on dd "DR-916e8129" at bounding box center [1333, 444] width 409 height 16
copy dl "DR-916e8129"
click at [841, 321] on div at bounding box center [778, 369] width 1557 height 739
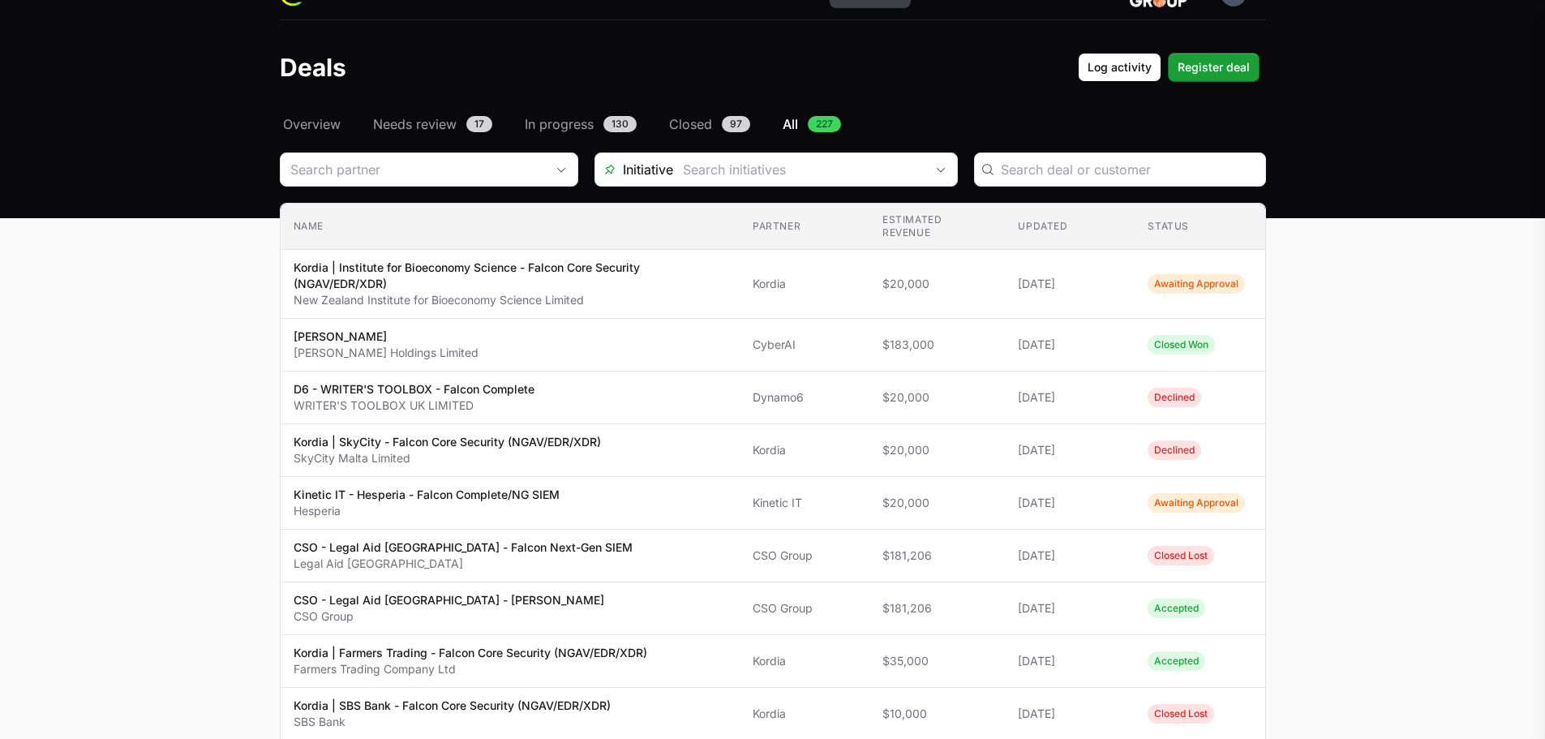
click at [379, 157] on div at bounding box center [772, 369] width 1545 height 739
click at [381, 177] on input "Deals Filters" at bounding box center [408, 169] width 255 height 32
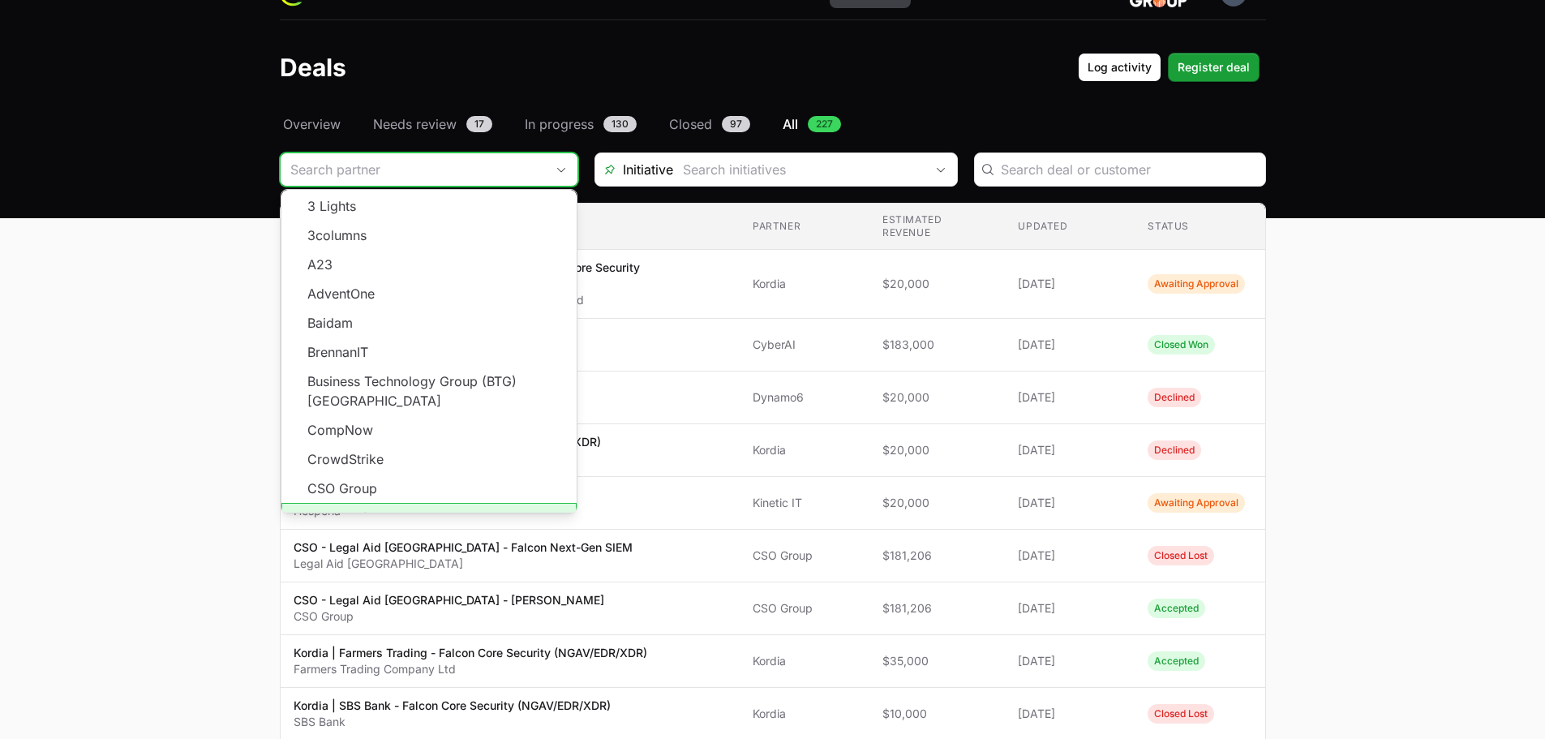
scroll to position [292, 0]
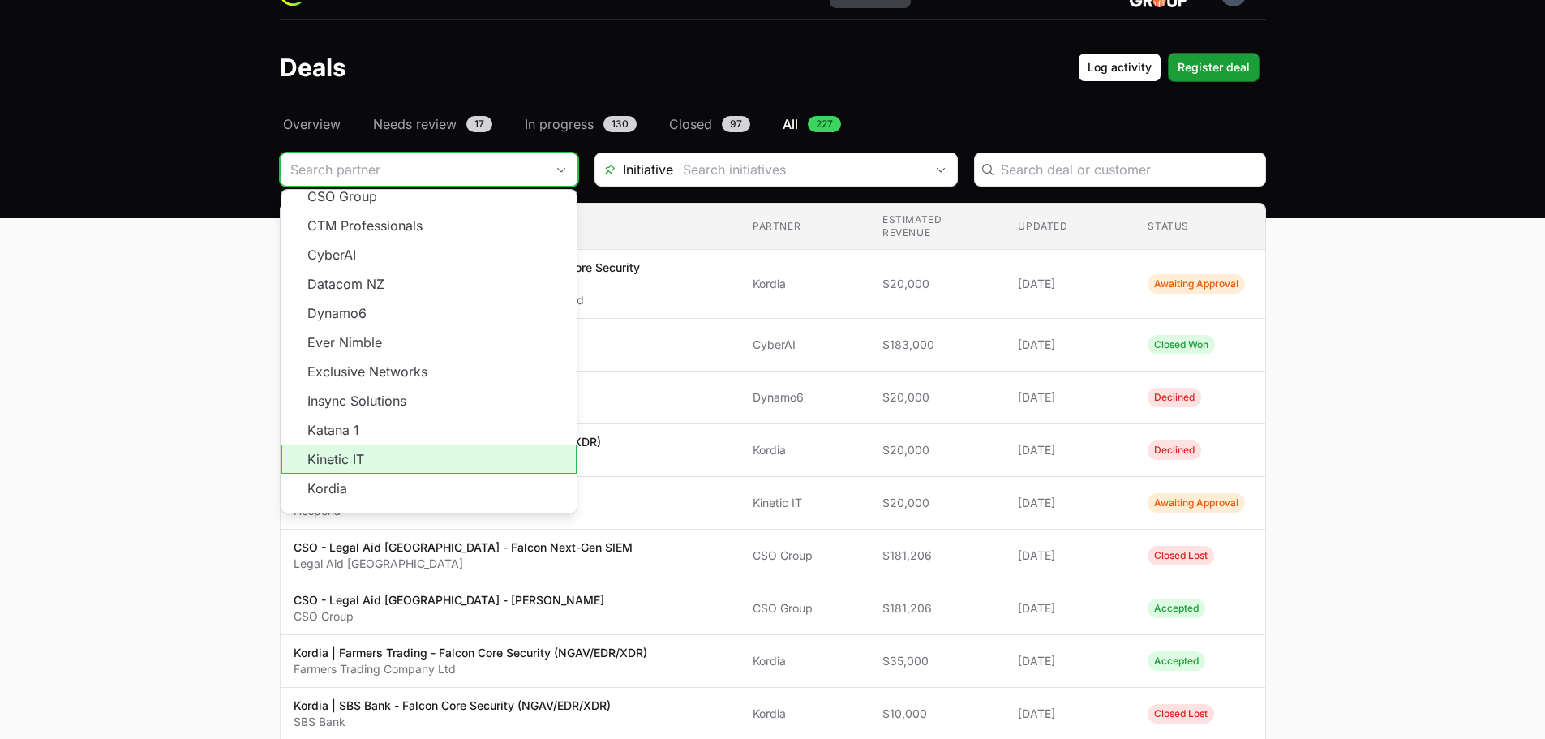
click at [377, 452] on li "Kinetic IT" at bounding box center [428, 459] width 295 height 29
type input "Kinetic IT"
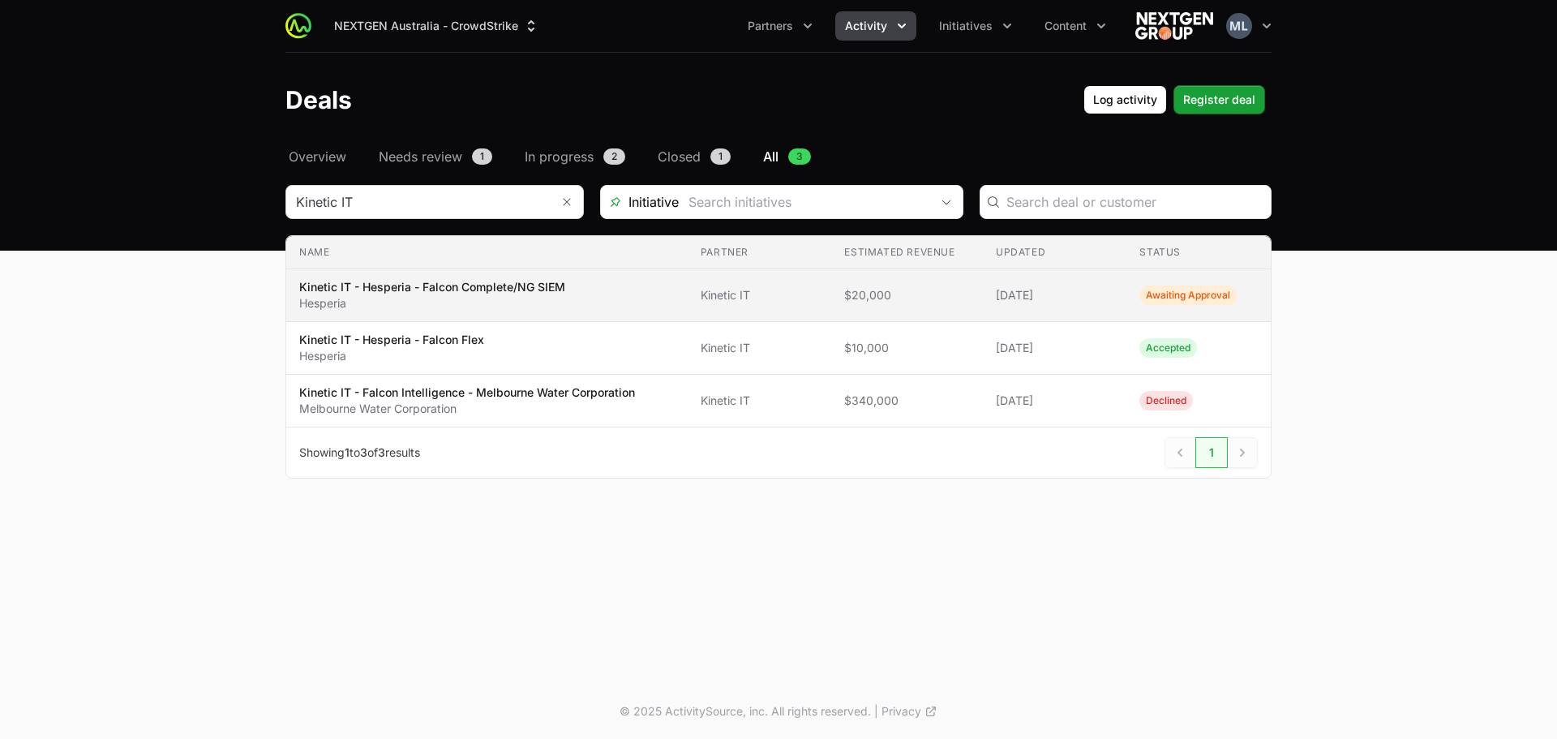
click at [407, 294] on p "Kinetic IT - Hesperia - Falcon Complete/NG SIEM" at bounding box center [432, 287] width 266 height 16
click at [429, 279] on p "Kinetic IT - Hesperia - Falcon Complete/NG SIEM" at bounding box center [432, 287] width 266 height 16
click at [465, 291] on p "Kinetic IT - Hesperia - Falcon Complete/NG SIEM" at bounding box center [432, 287] width 266 height 16
click at [914, 294] on span "$20,000" at bounding box center [907, 295] width 126 height 16
click at [371, 285] on p "Kinetic IT - Hesperia - Falcon Complete/NG SIEM" at bounding box center [432, 287] width 266 height 16
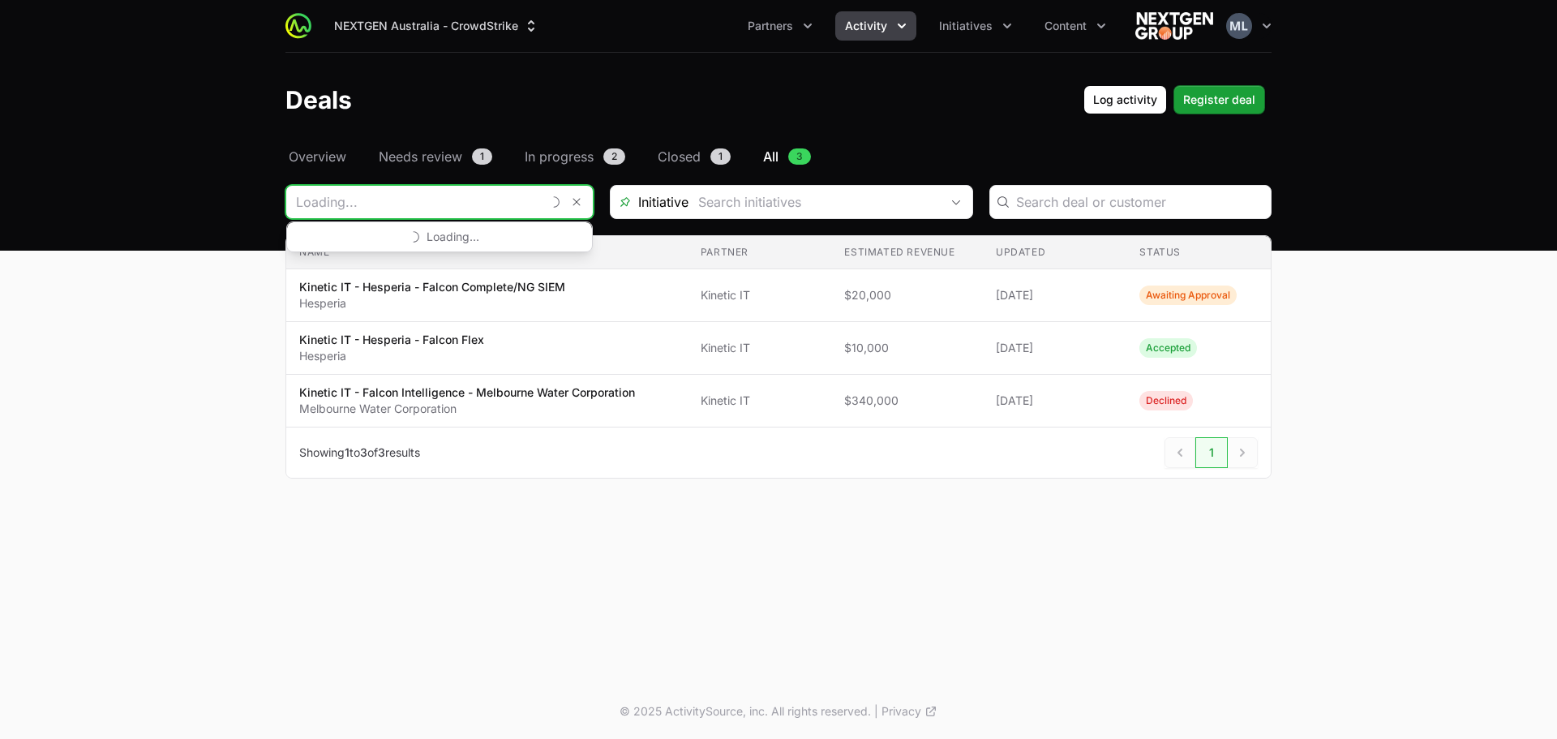
click at [518, 199] on input "Deals Filters" at bounding box center [413, 202] width 255 height 32
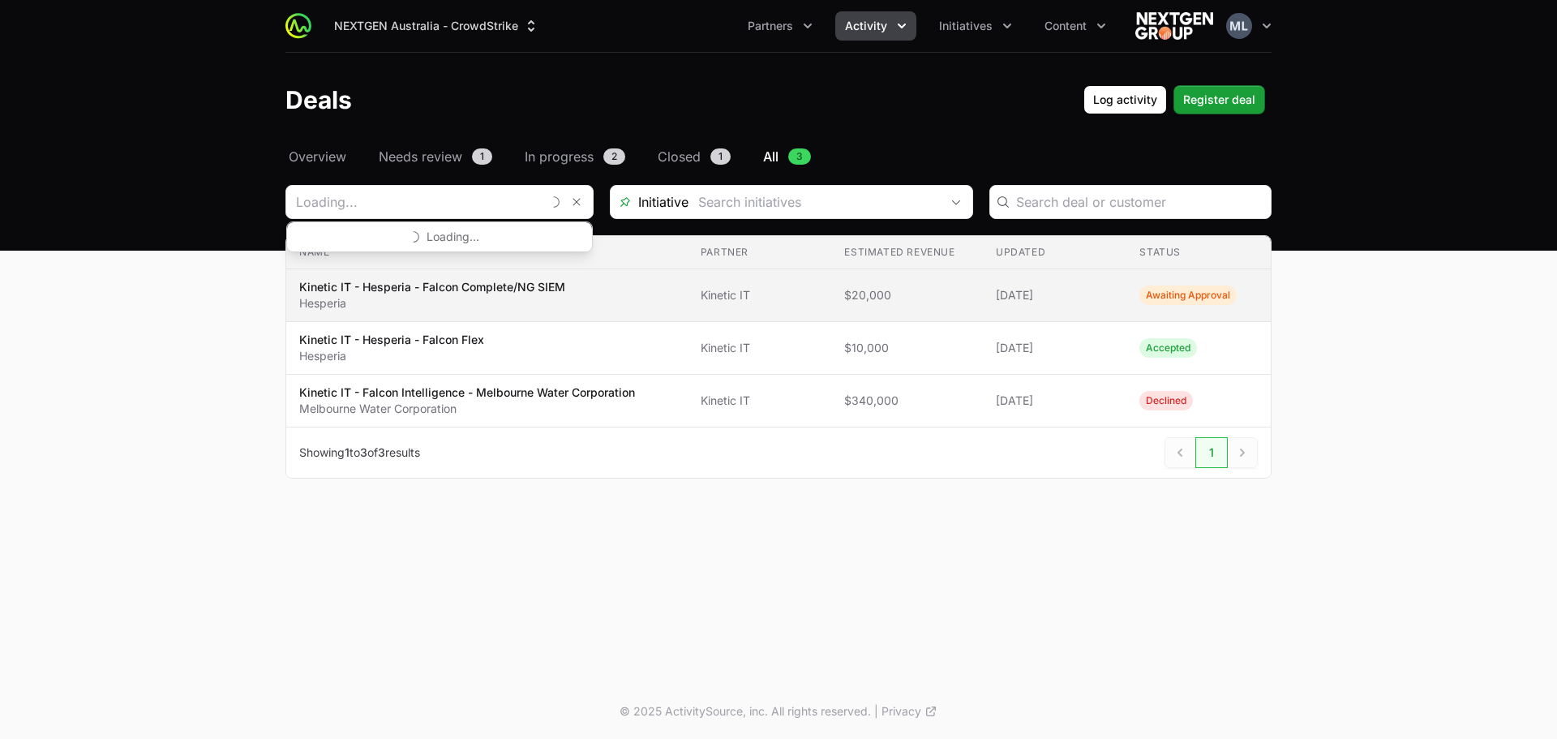
type input "Kinetic IT"
click at [409, 314] on td "Name Kinetic IT - Hesperia - Falcon Complete/NG SIEM Hesperia" at bounding box center [487, 295] width 402 height 53
click at [403, 290] on p "Kinetic IT - Hesperia - Falcon Complete/NG SIEM" at bounding box center [432, 287] width 266 height 16
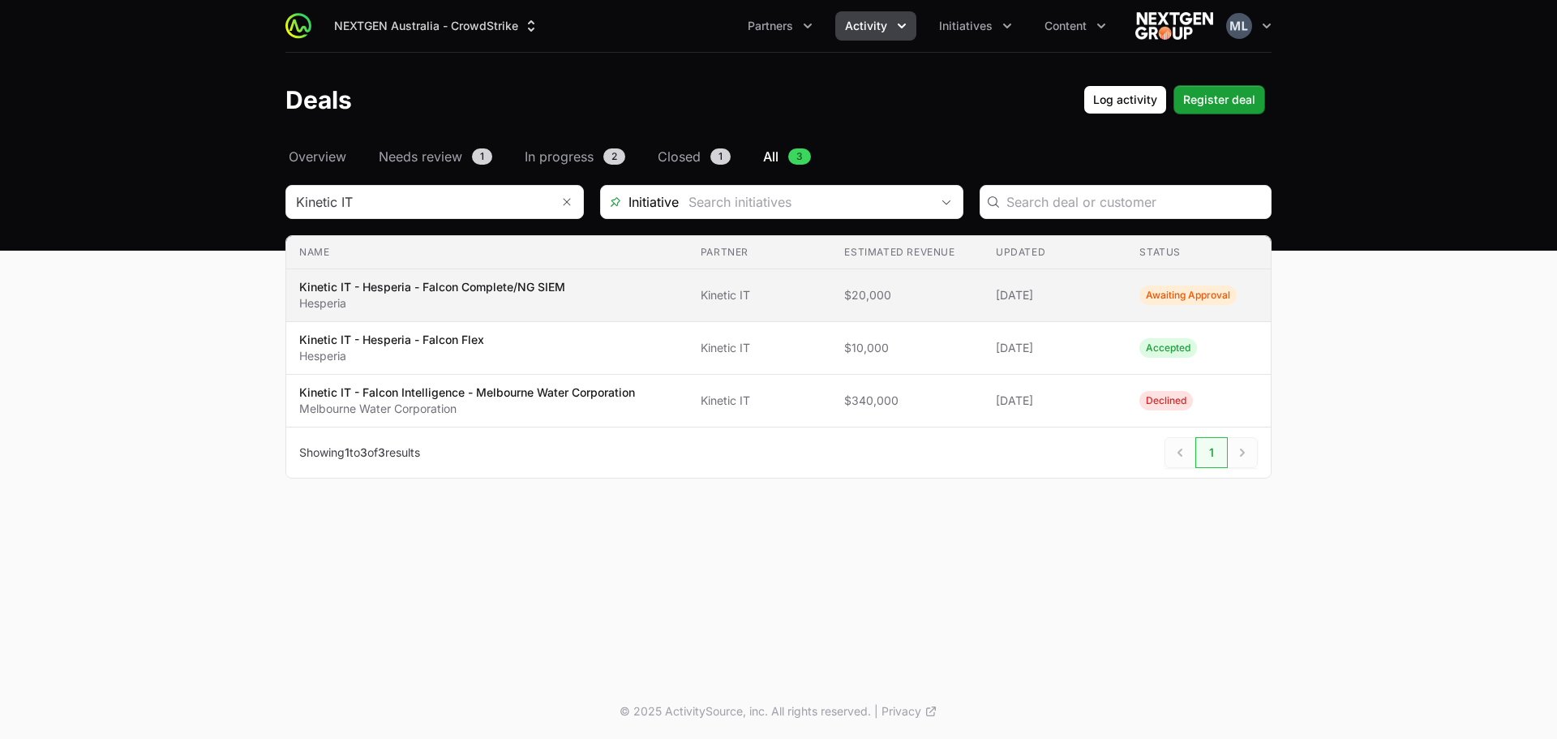
click at [518, 315] on td "Name Kinetic IT - Hesperia - Falcon Complete/NG SIEM Hesperia" at bounding box center [487, 295] width 402 height 53
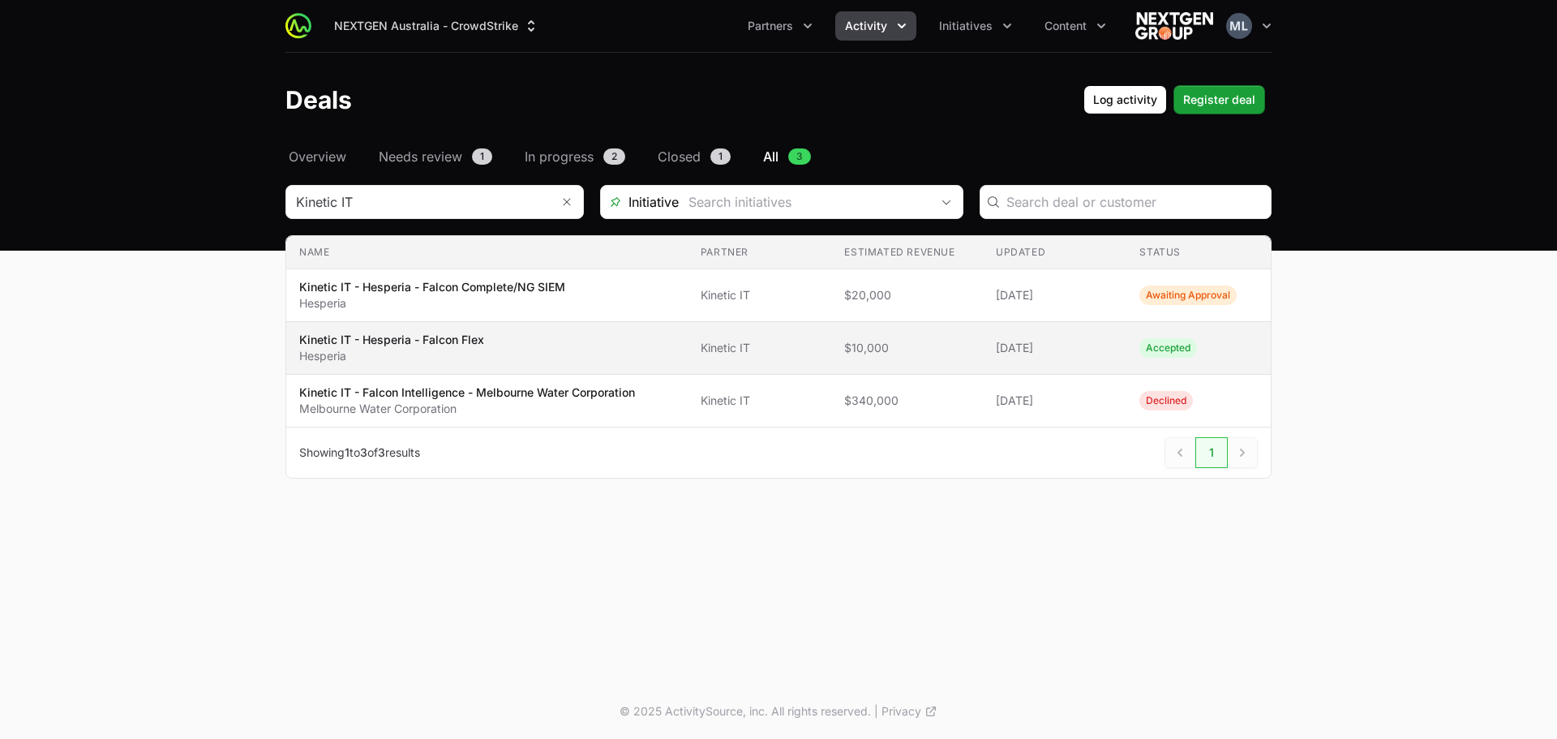
drag, startPoint x: 1159, startPoint y: 290, endPoint x: 973, endPoint y: 350, distance: 195.2
click at [973, 350] on td "Estimated revenue $10,000" at bounding box center [907, 348] width 152 height 53
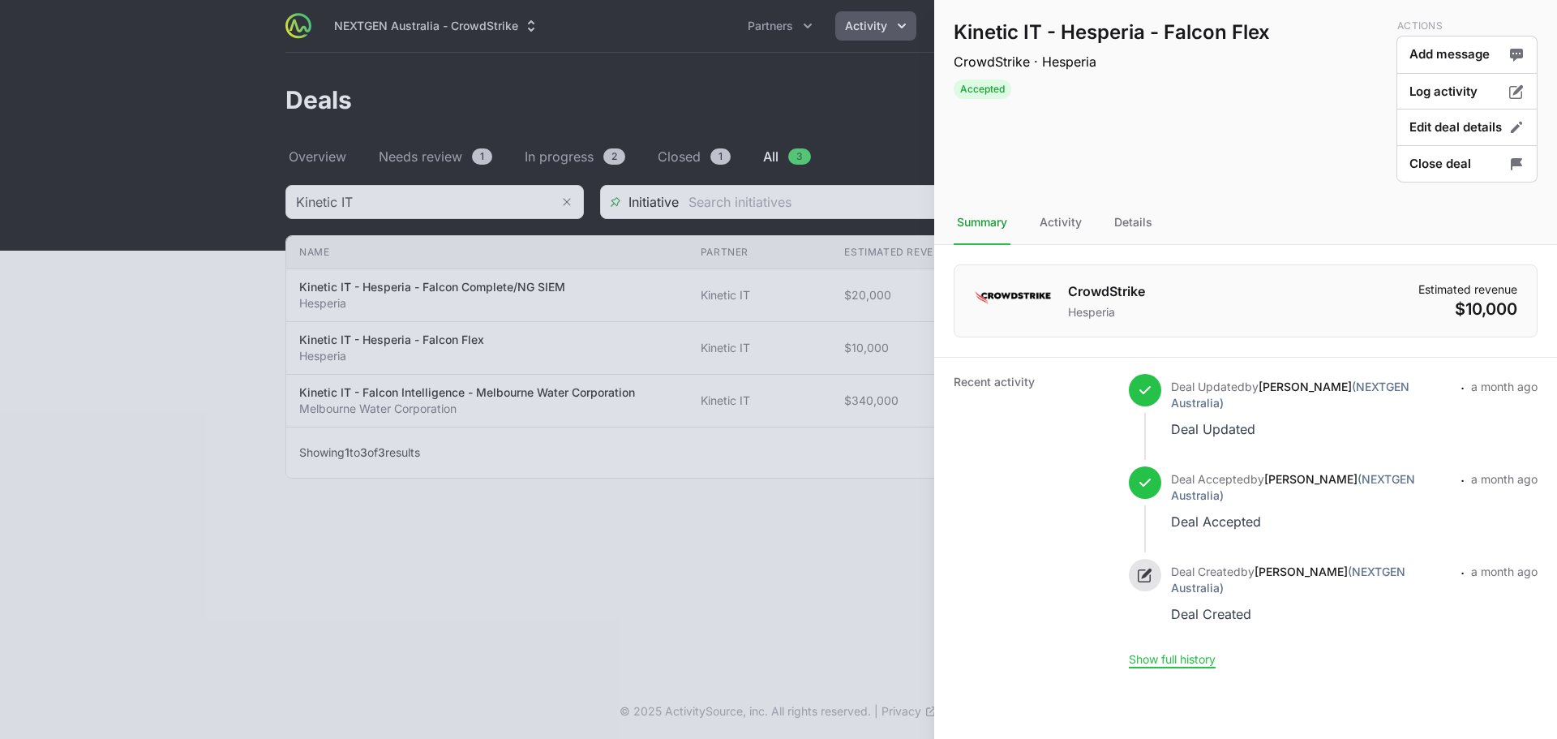
click at [665, 376] on div at bounding box center [778, 369] width 1557 height 739
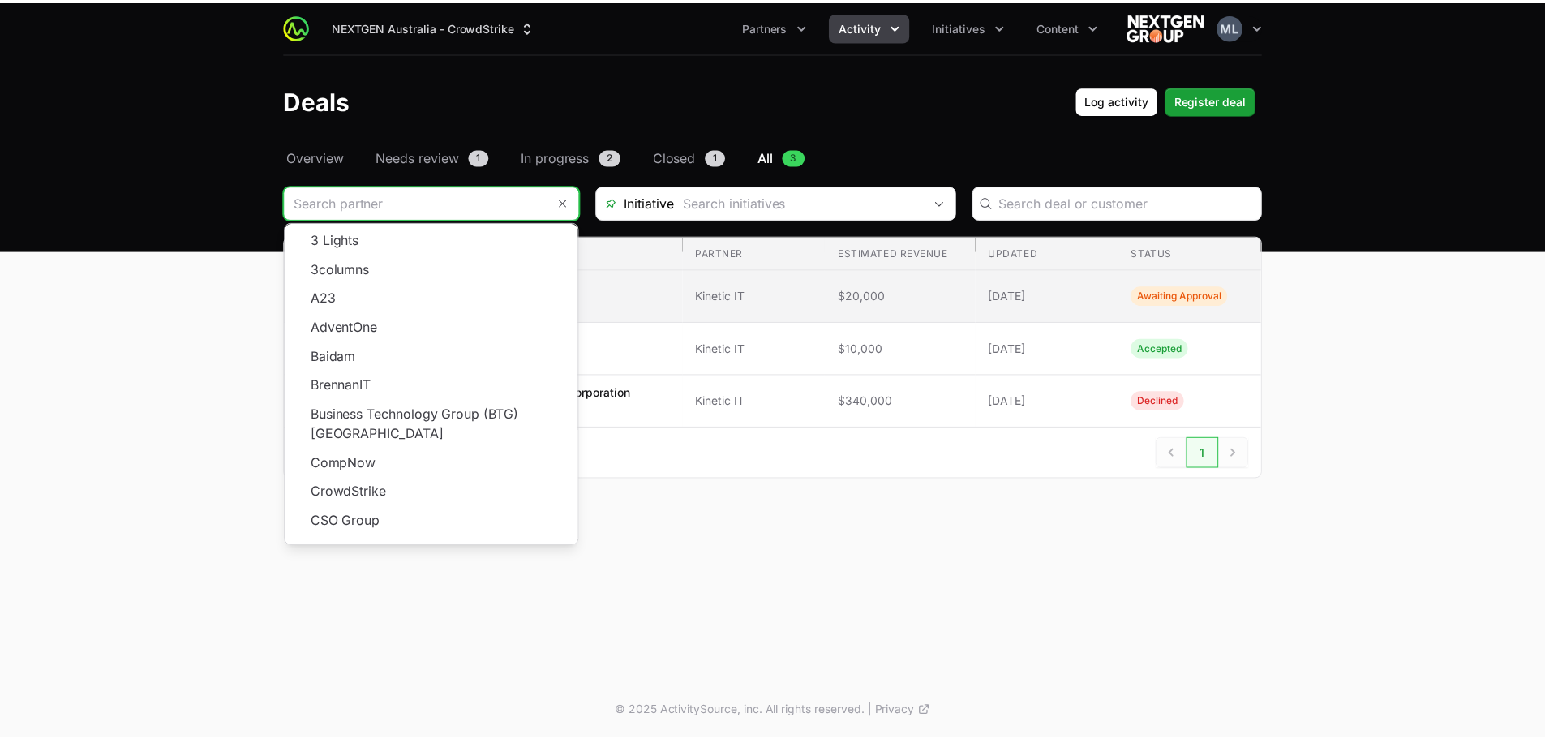
scroll to position [232, 0]
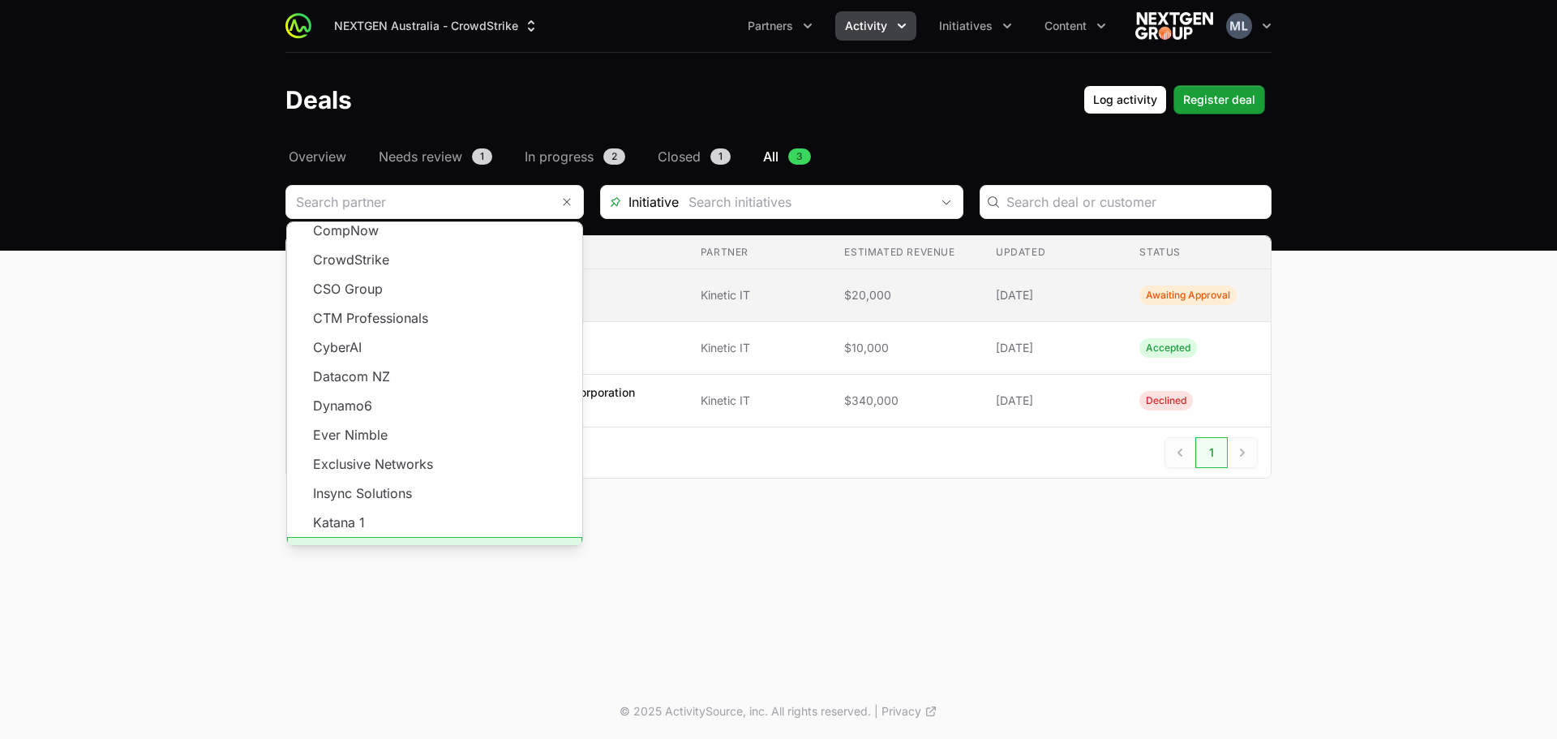
type input "Kinetic IT"
click at [994, 294] on td "Updated [DATE]" at bounding box center [1055, 295] width 144 height 53
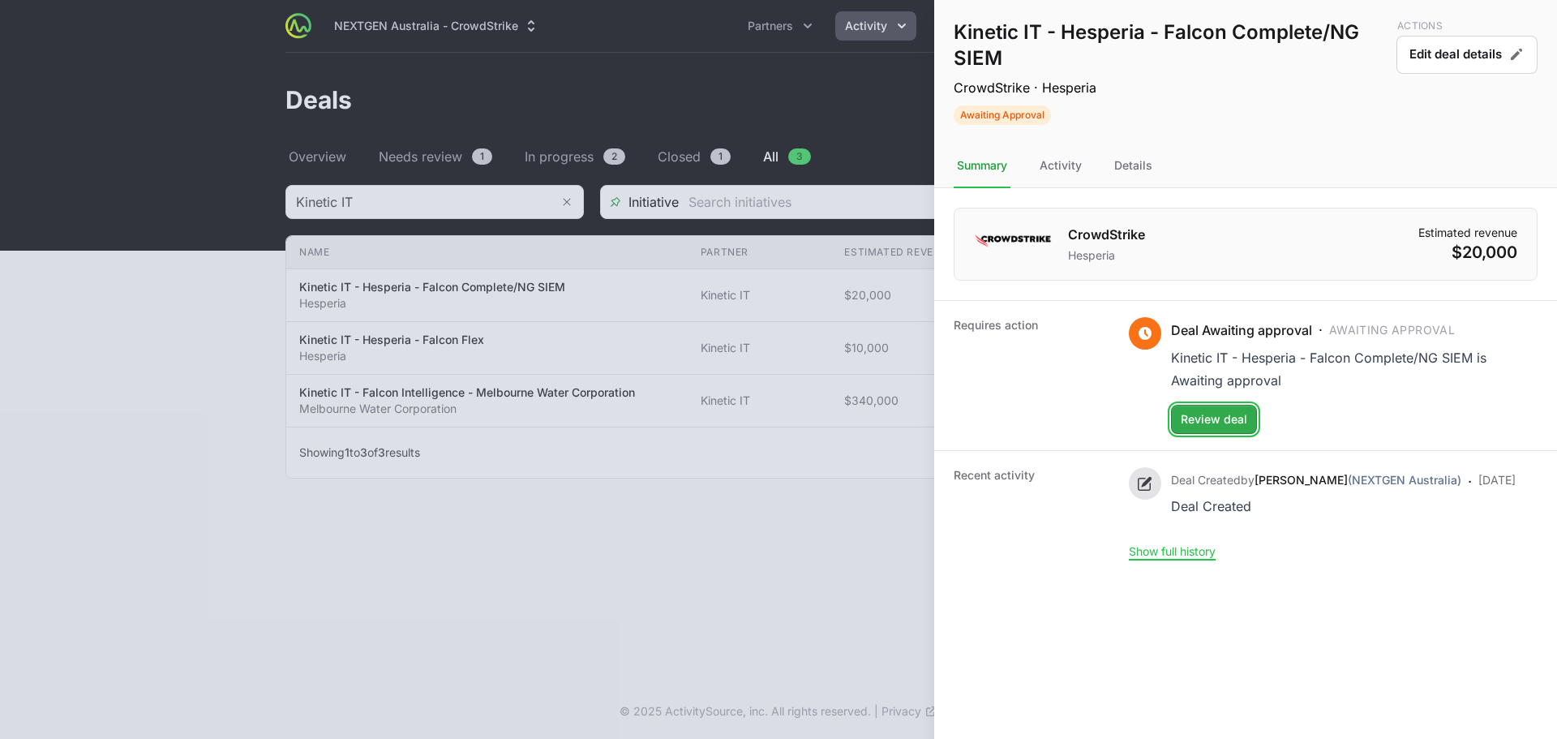
click at [1207, 412] on span "Review deal" at bounding box center [1214, 419] width 67 height 19
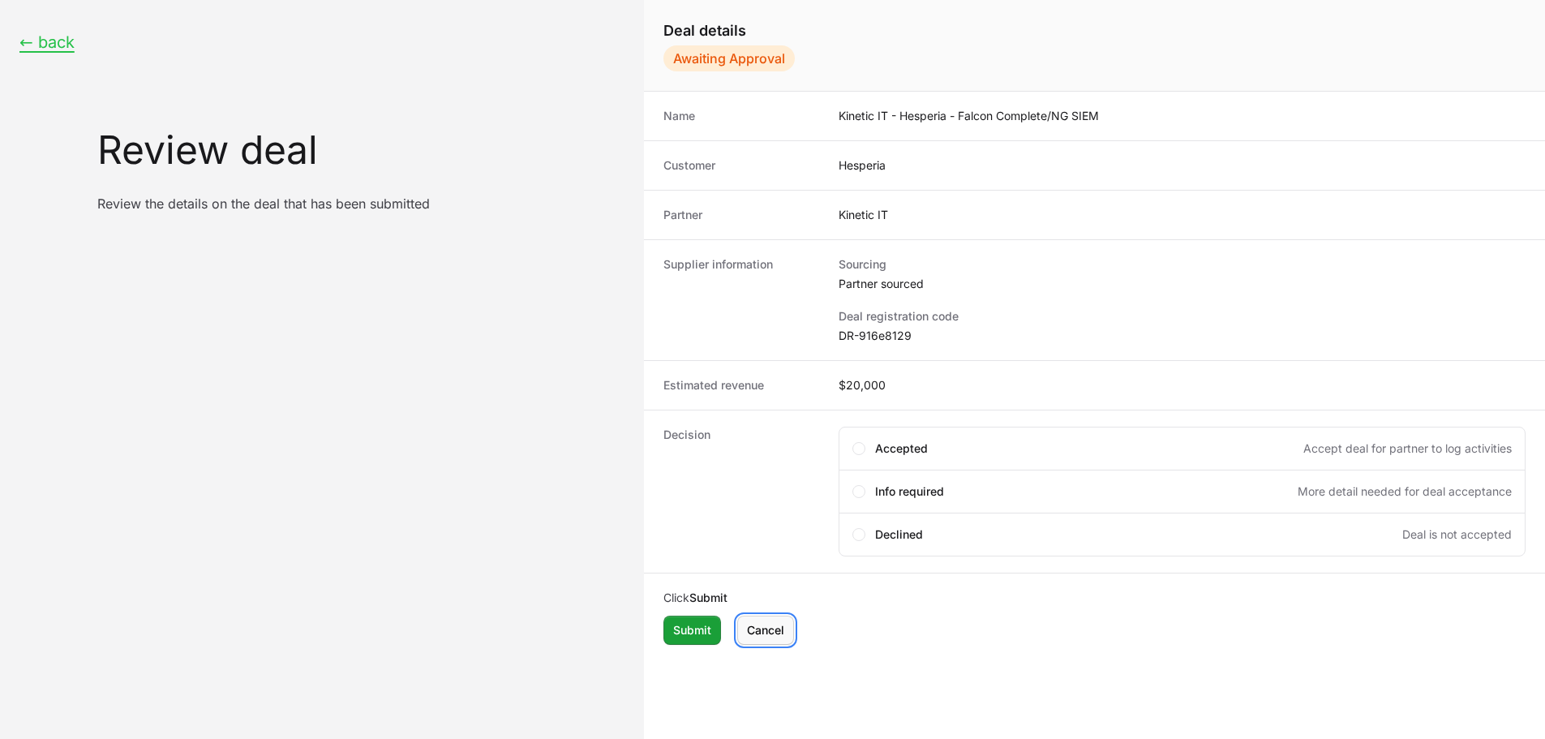
click at [769, 622] on span "Cancel" at bounding box center [765, 630] width 37 height 19
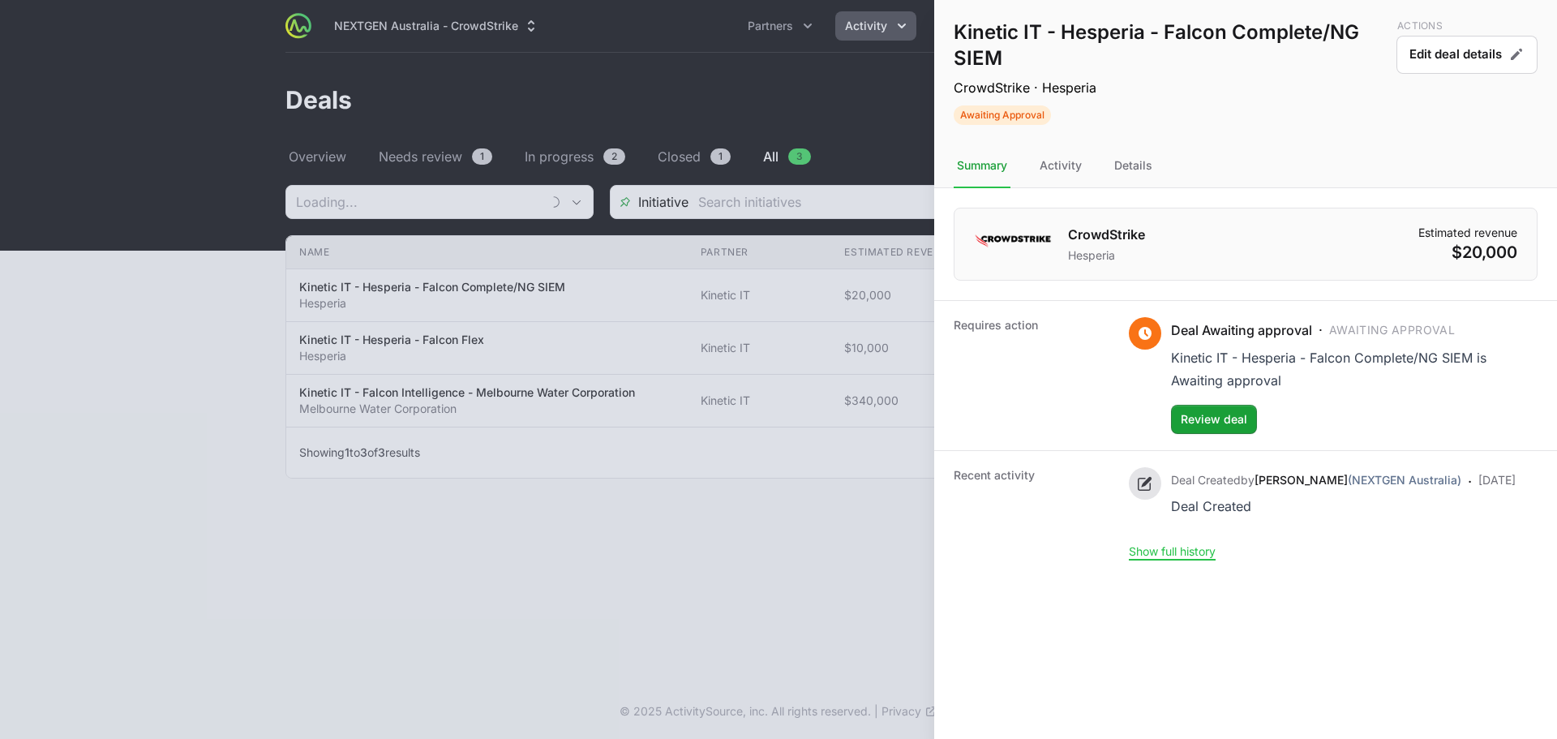
type input "Kinetic IT"
click at [1413, 51] on button "Edit deal details" at bounding box center [1467, 55] width 141 height 38
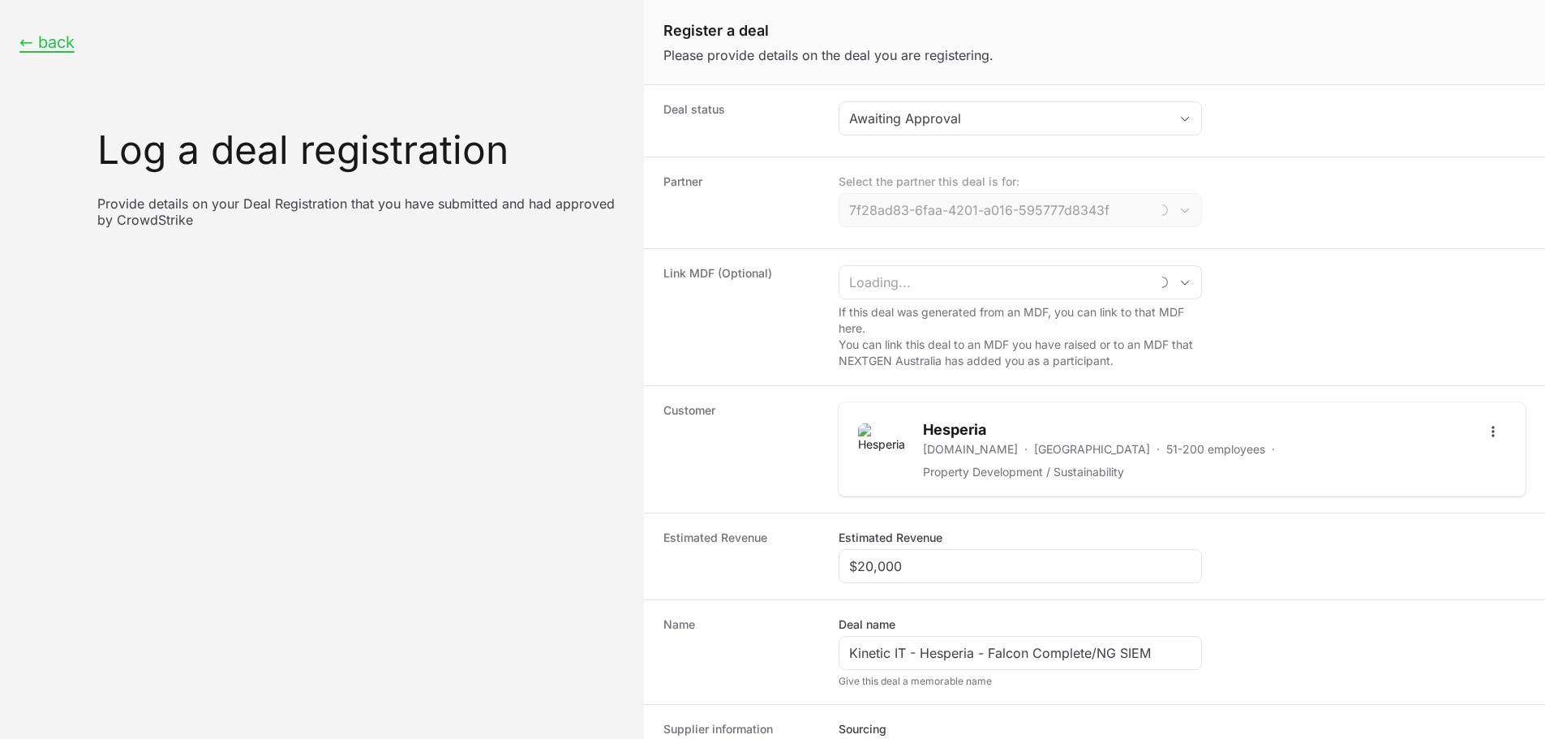
type input "Kinetic IT"
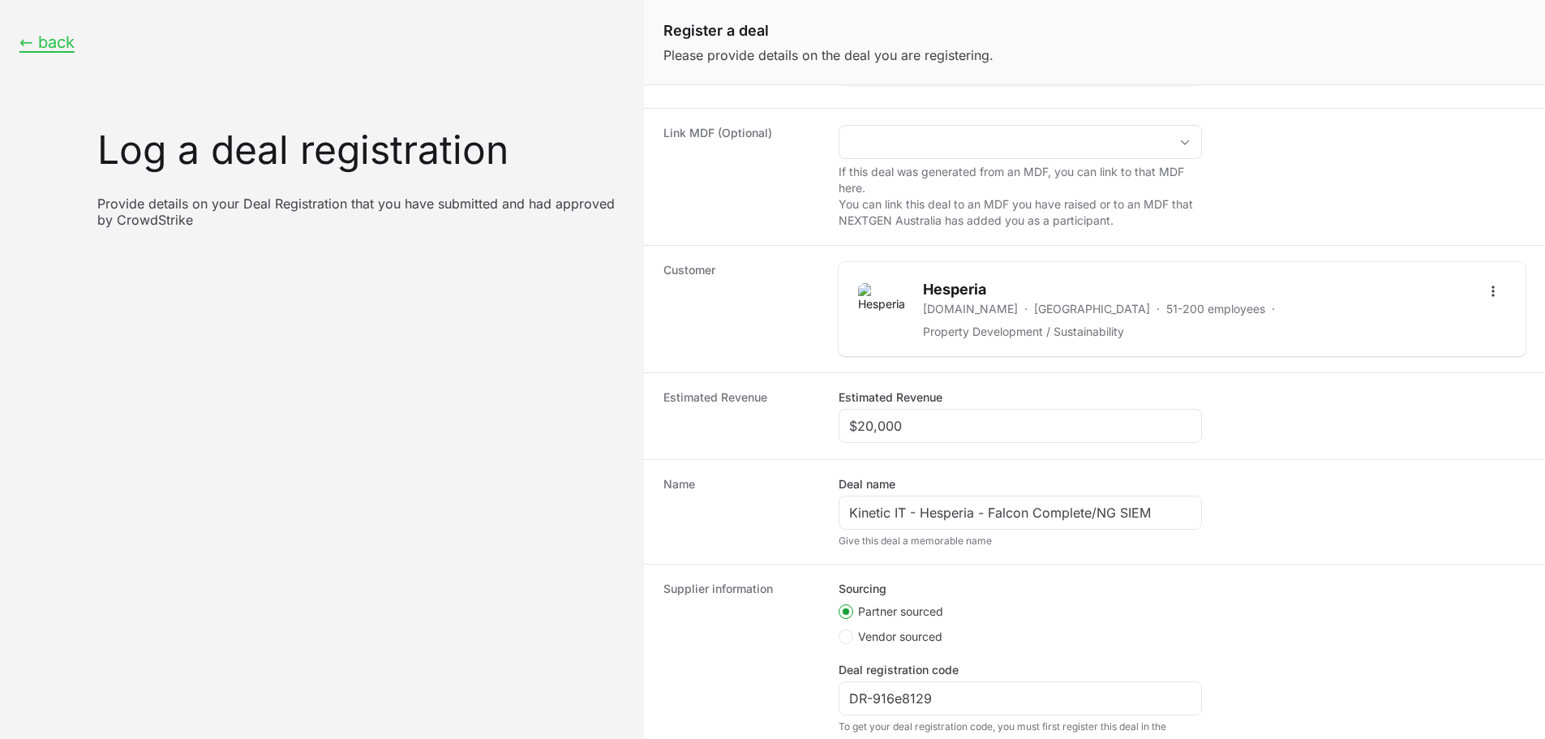
scroll to position [246, 0]
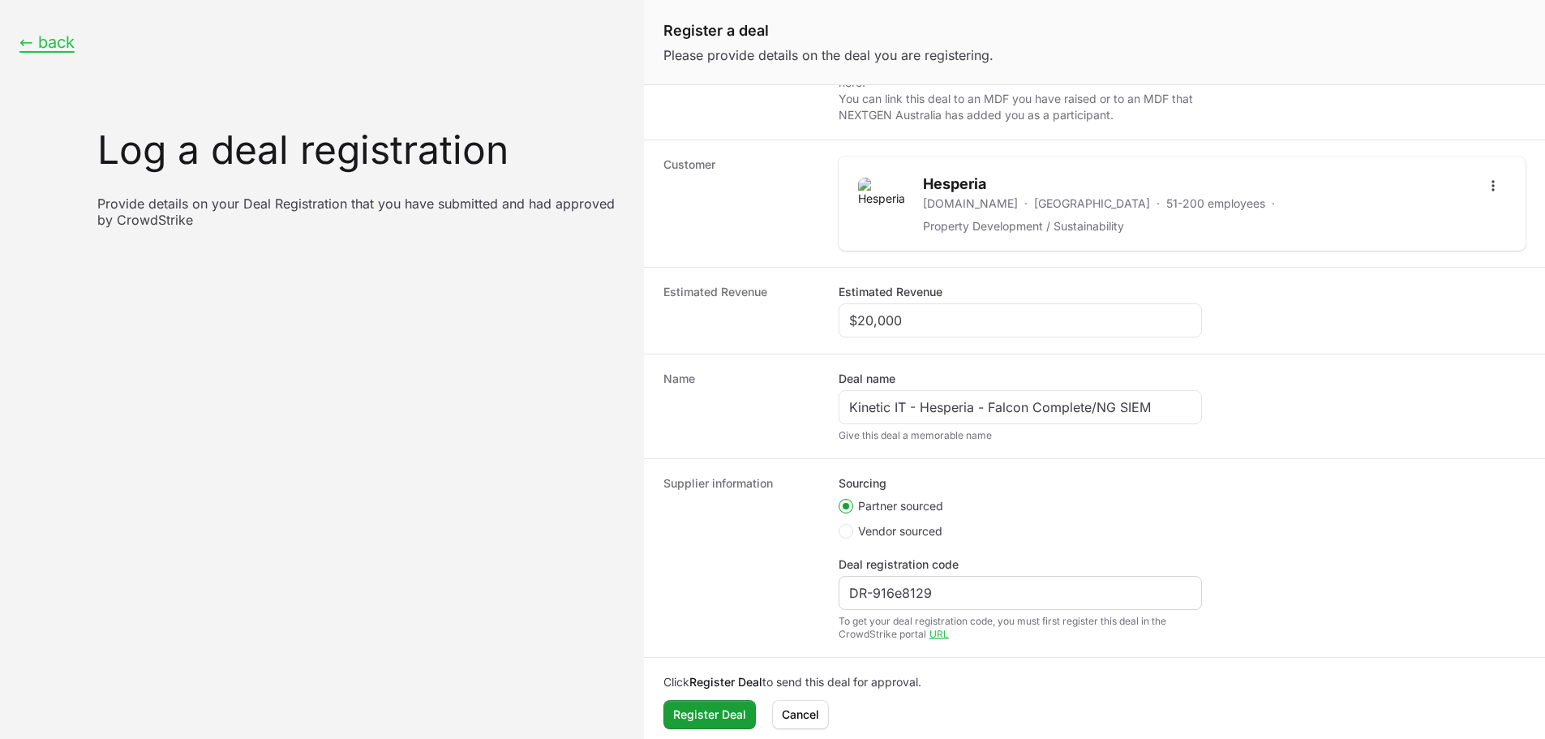
click at [934, 597] on div "DR-916e8129" at bounding box center [1020, 593] width 363 height 34
click at [934, 595] on div "DR-916e8129" at bounding box center [1020, 593] width 363 height 34
click at [940, 591] on input "DR-916e8129" at bounding box center [1020, 592] width 342 height 19
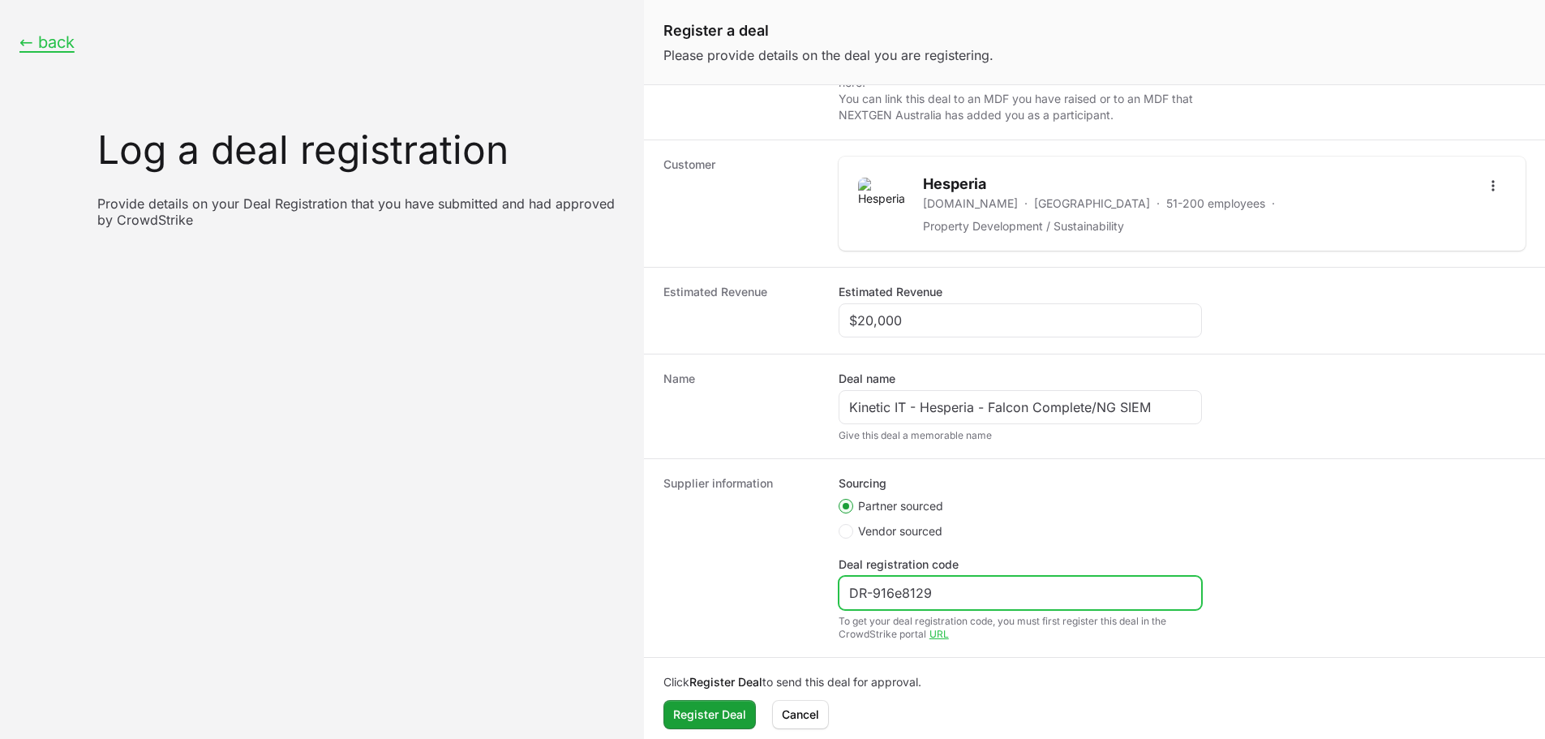
click at [940, 591] on input "DR-916e8129" at bounding box center [1020, 592] width 342 height 19
paste input "54f103ea"
type input "DR-54f103ea"
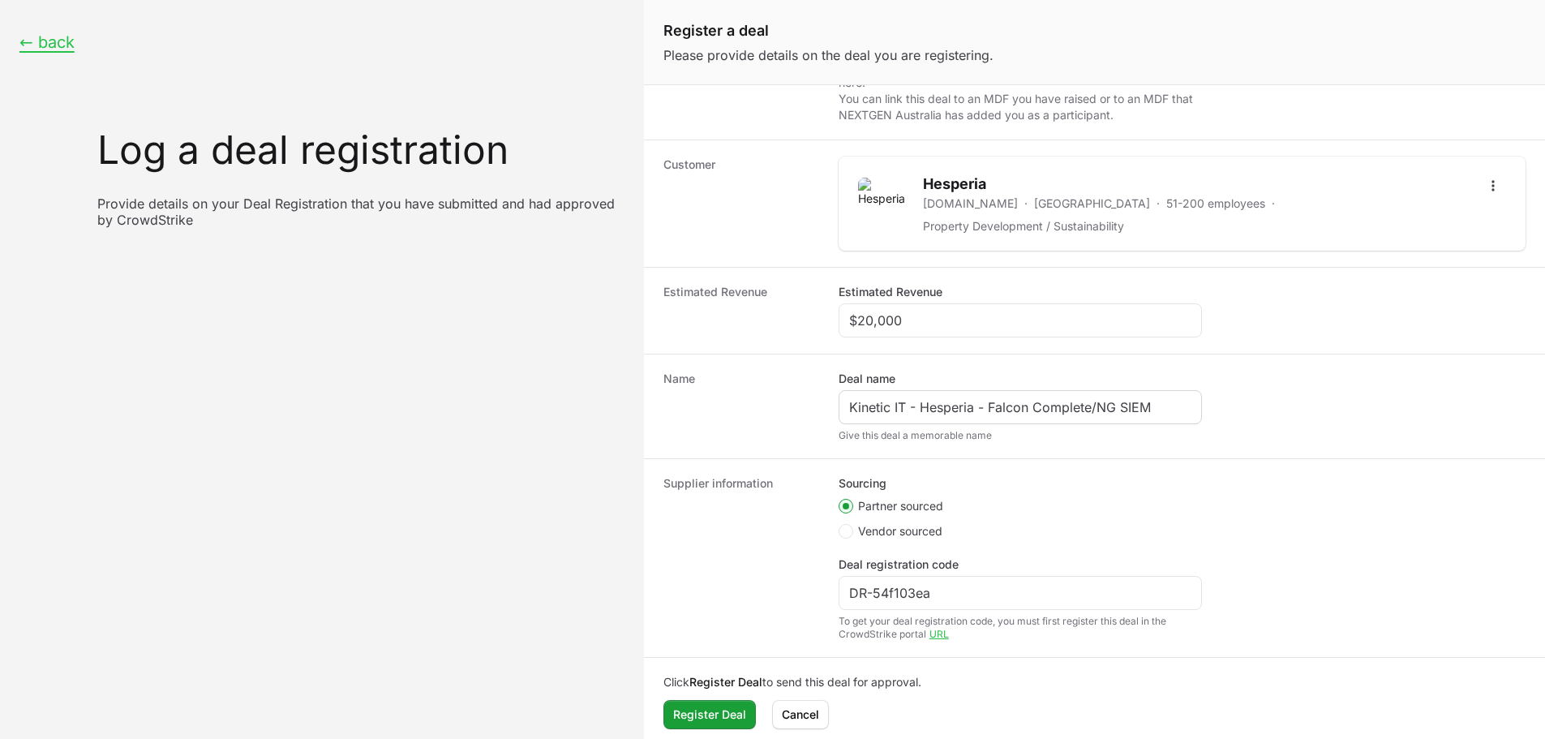
click at [1113, 390] on div "Kinetic IT - Hesperia - Falcon Complete/NG SIEM" at bounding box center [1020, 407] width 363 height 34
drag, startPoint x: 1163, startPoint y: 393, endPoint x: 1091, endPoint y: 397, distance: 72.3
click at [1091, 397] on input "Kinetic IT - Hesperia - Falcon Complete/NG SIEM" at bounding box center [1020, 406] width 342 height 19
type input "Kinetic IT - Hesperia - Falcon Complete"
click at [1242, 506] on div "Sourcing Partner sourced Vendor sourced Deal registration code DR-54f103ea To g…" at bounding box center [1182, 557] width 687 height 165
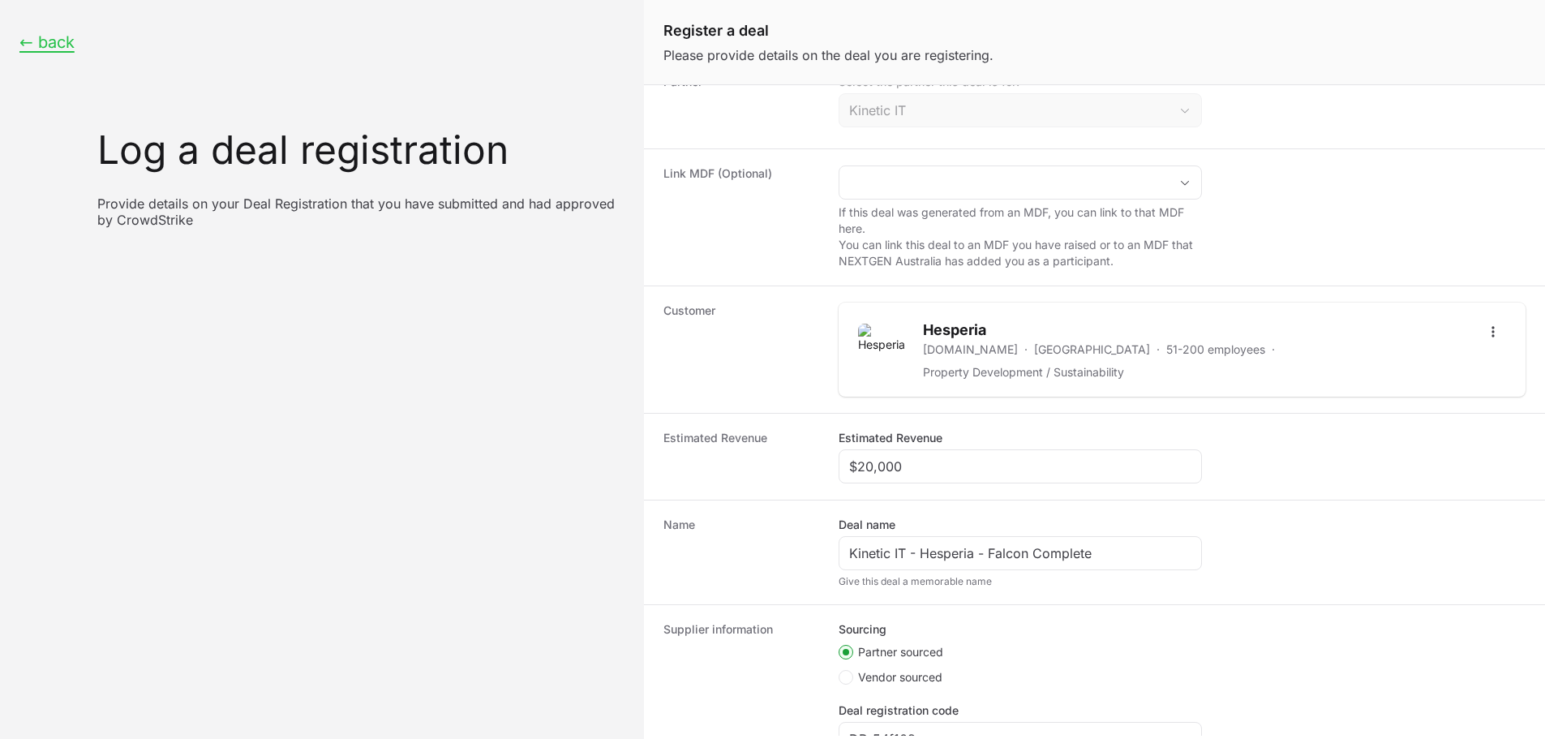
scroll to position [0, 0]
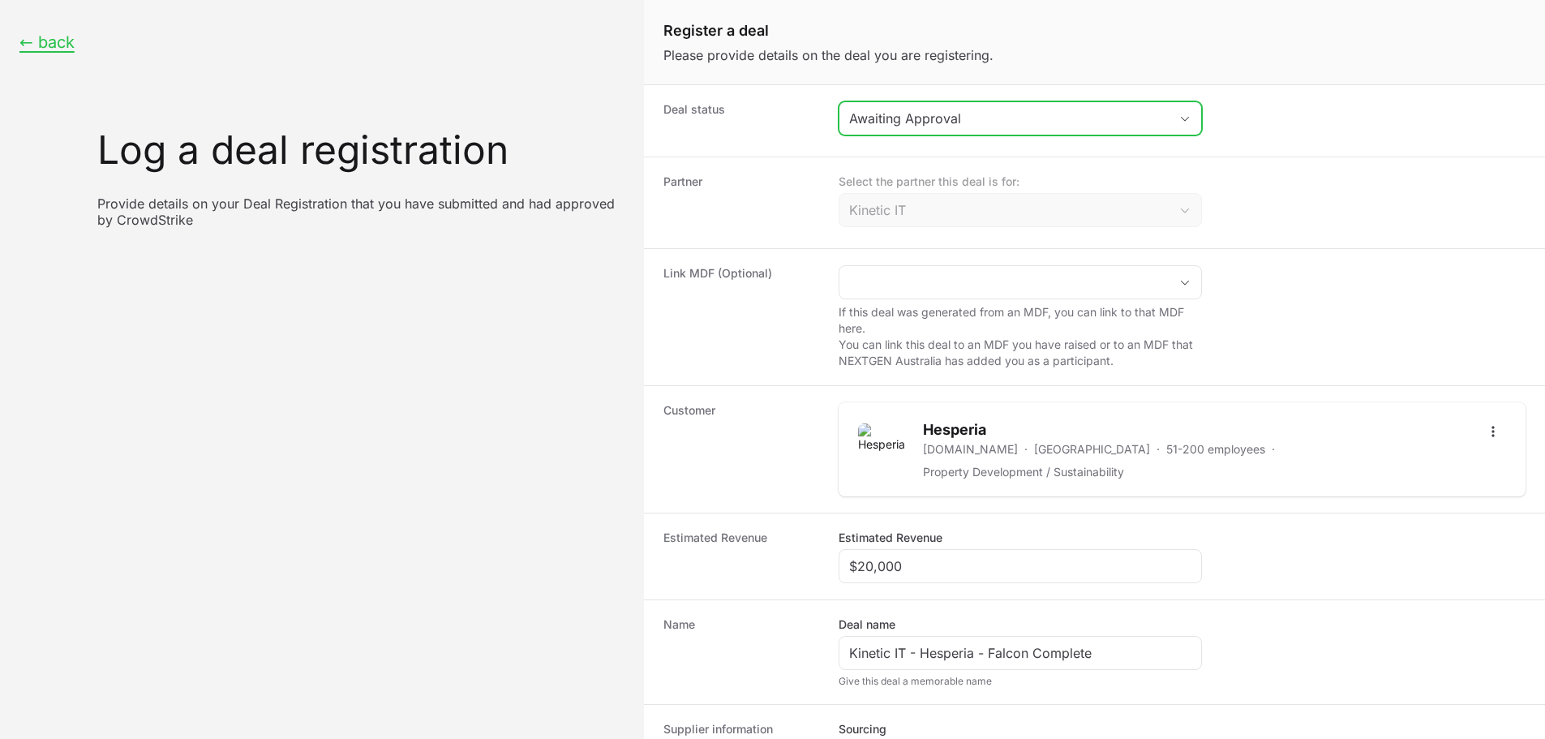
click at [899, 127] on div "Awaiting Approval" at bounding box center [1009, 118] width 320 height 19
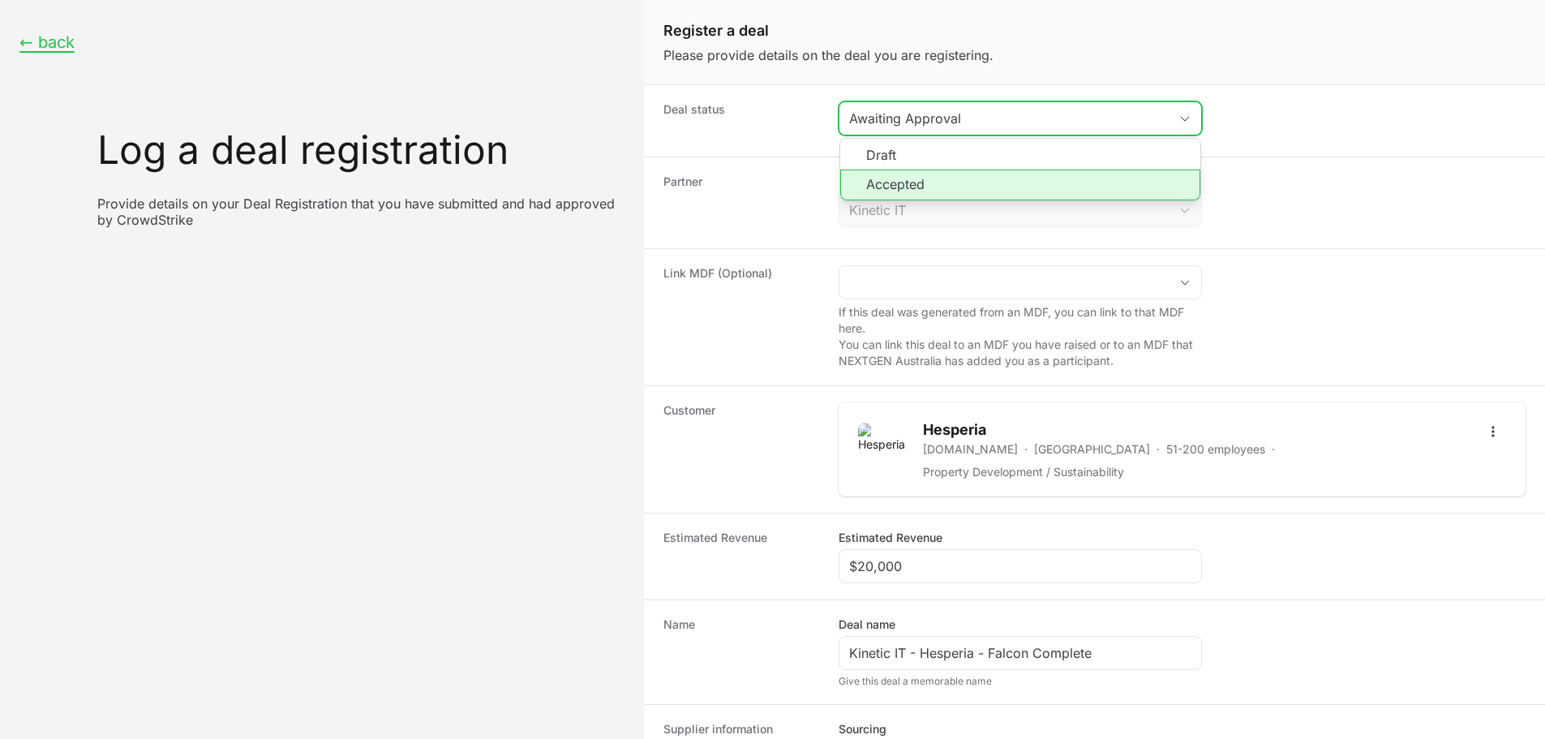
click at [896, 191] on li "Accepted" at bounding box center [1020, 185] width 360 height 31
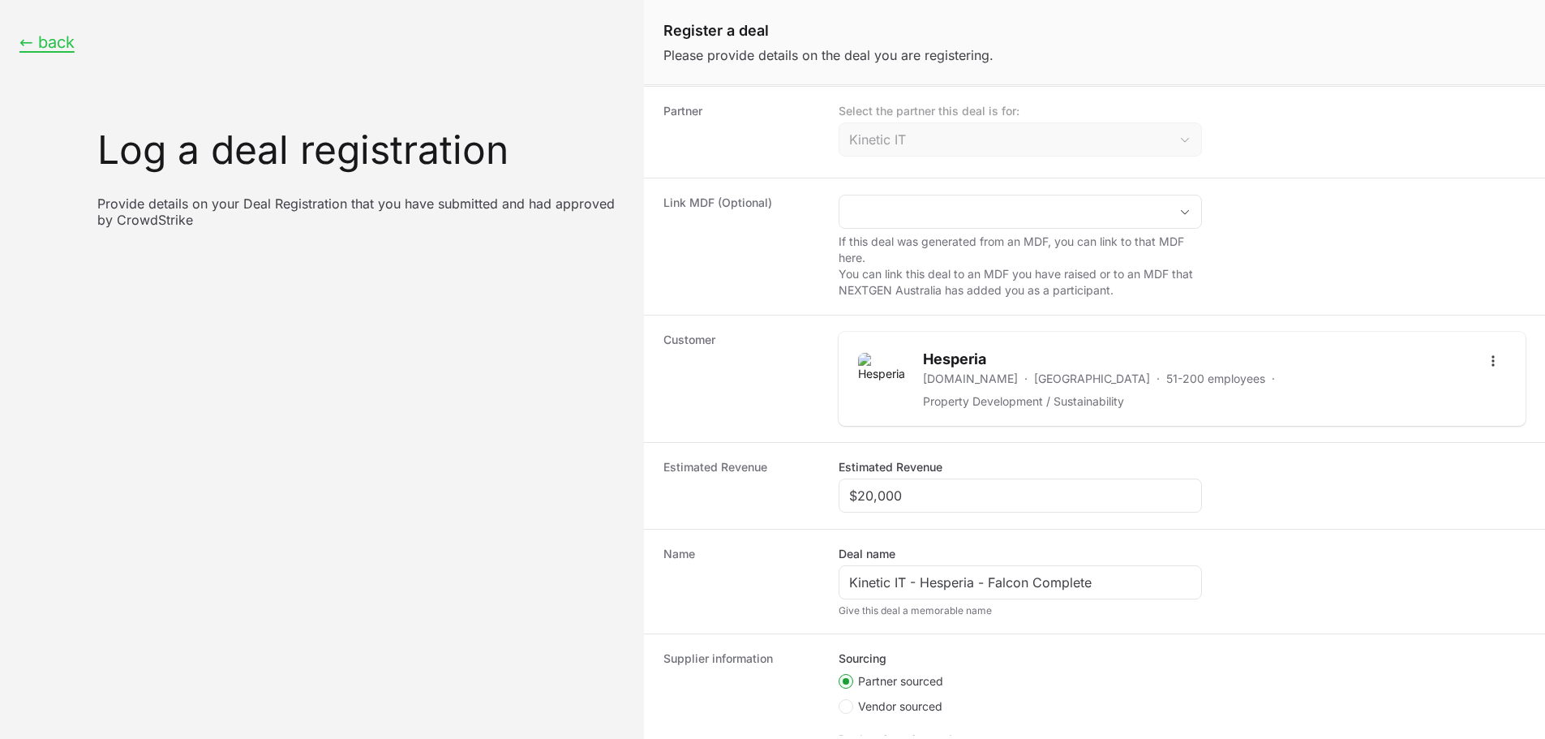
scroll to position [162, 0]
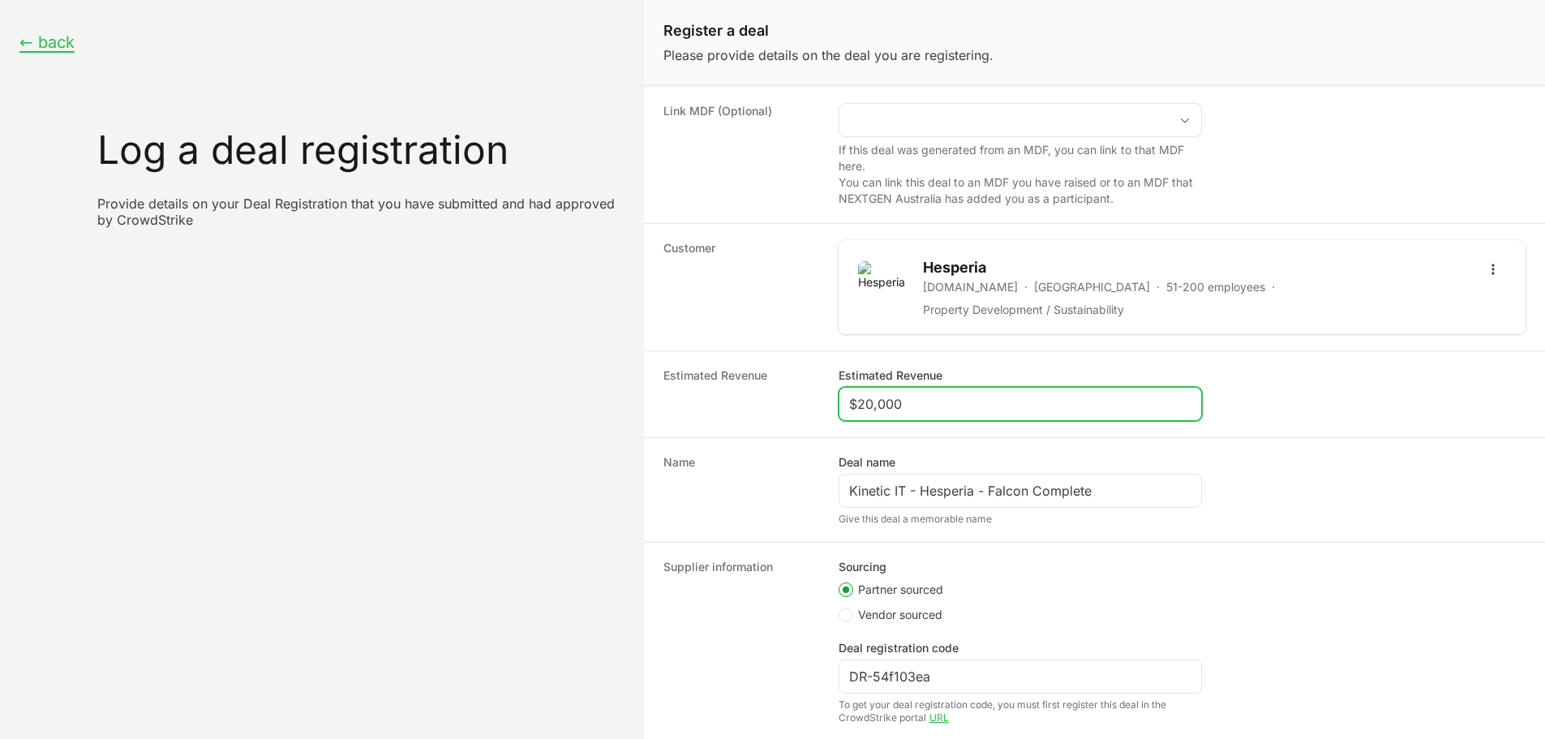
click at [913, 397] on input "$20,000" at bounding box center [1020, 403] width 342 height 19
click at [917, 397] on input "$20,000" at bounding box center [1020, 403] width 342 height 19
paste input "171,384"
type input "$171,384"
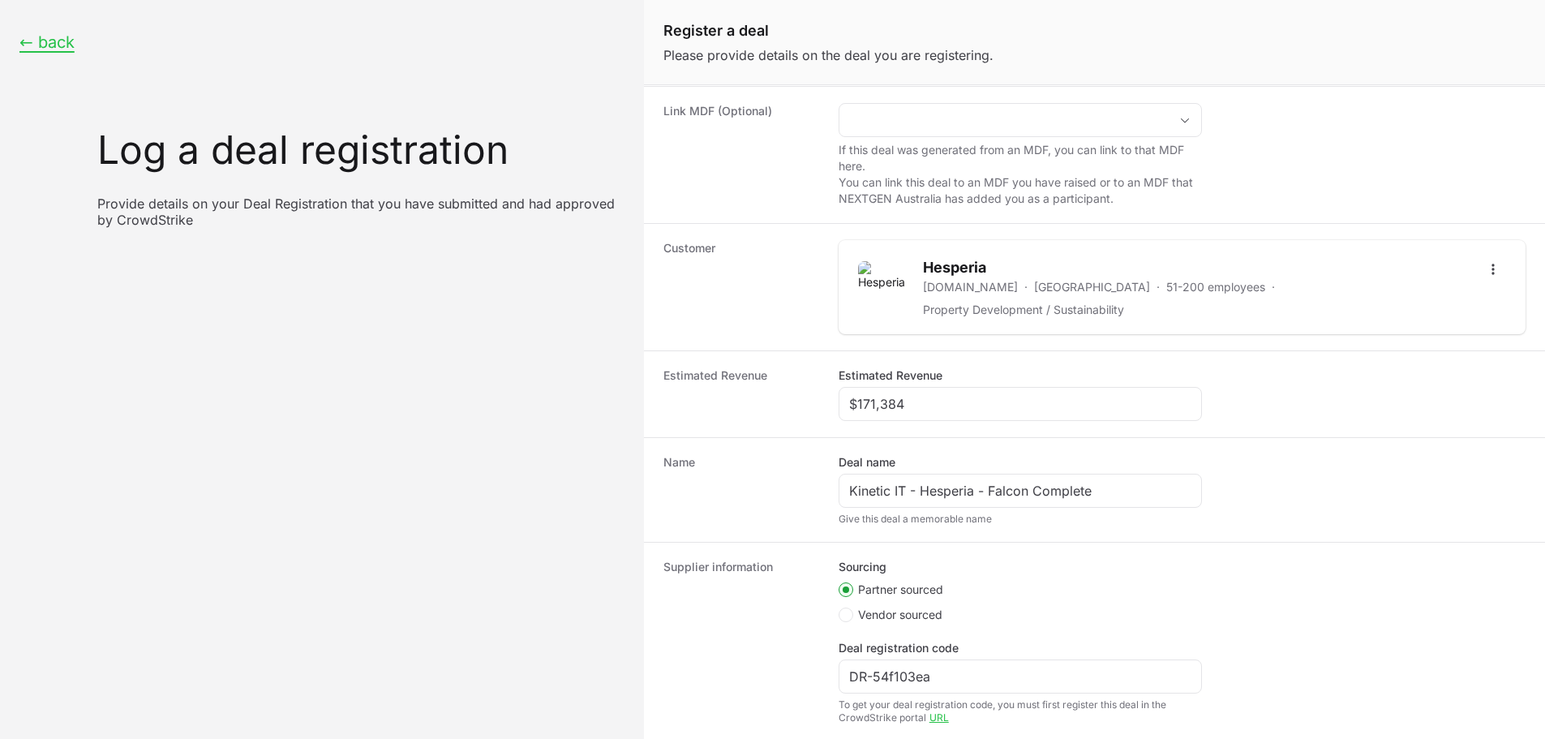
click at [762, 414] on div "Estimated Revenue Estimated Revenue $171,384" at bounding box center [1094, 393] width 901 height 87
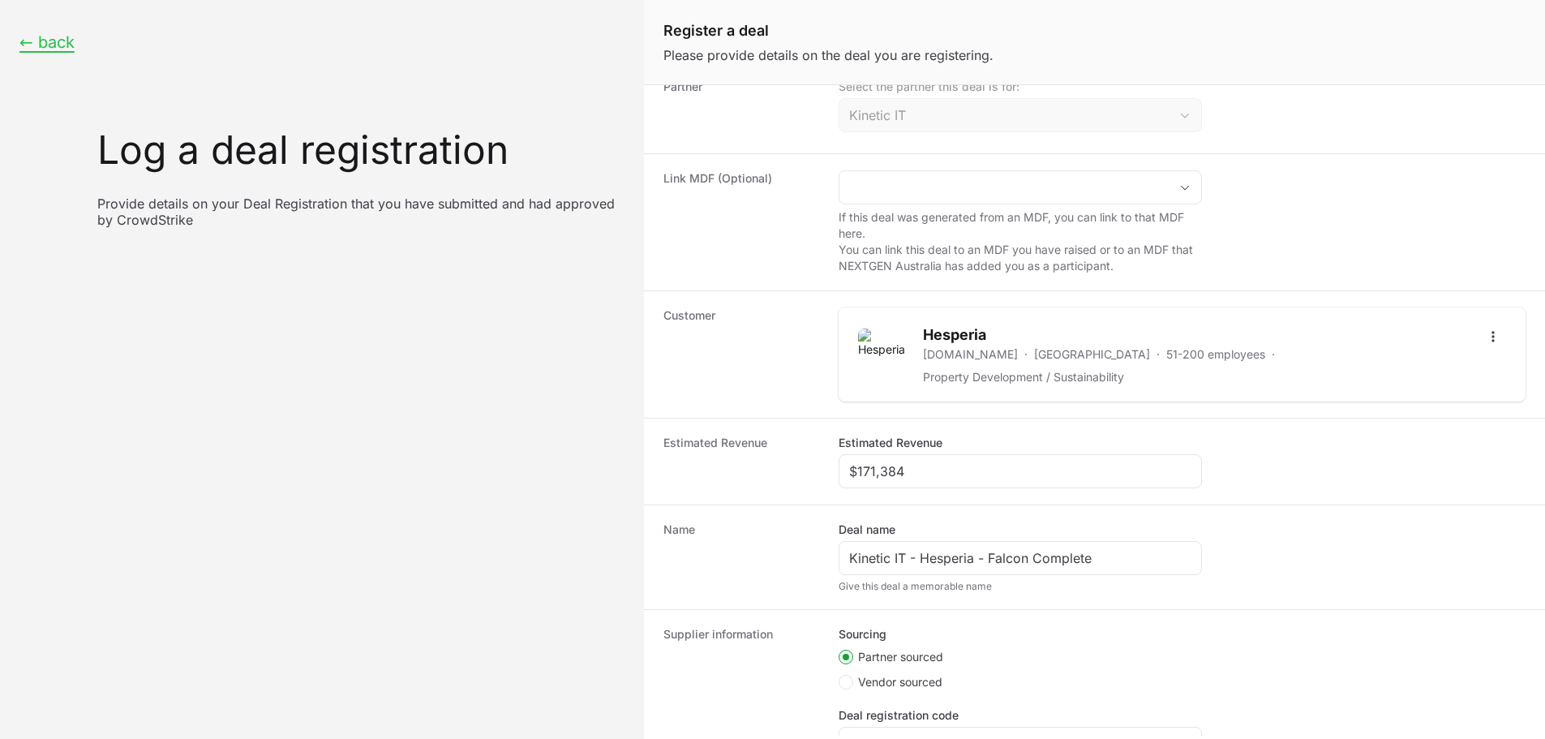
scroll to position [246, 0]
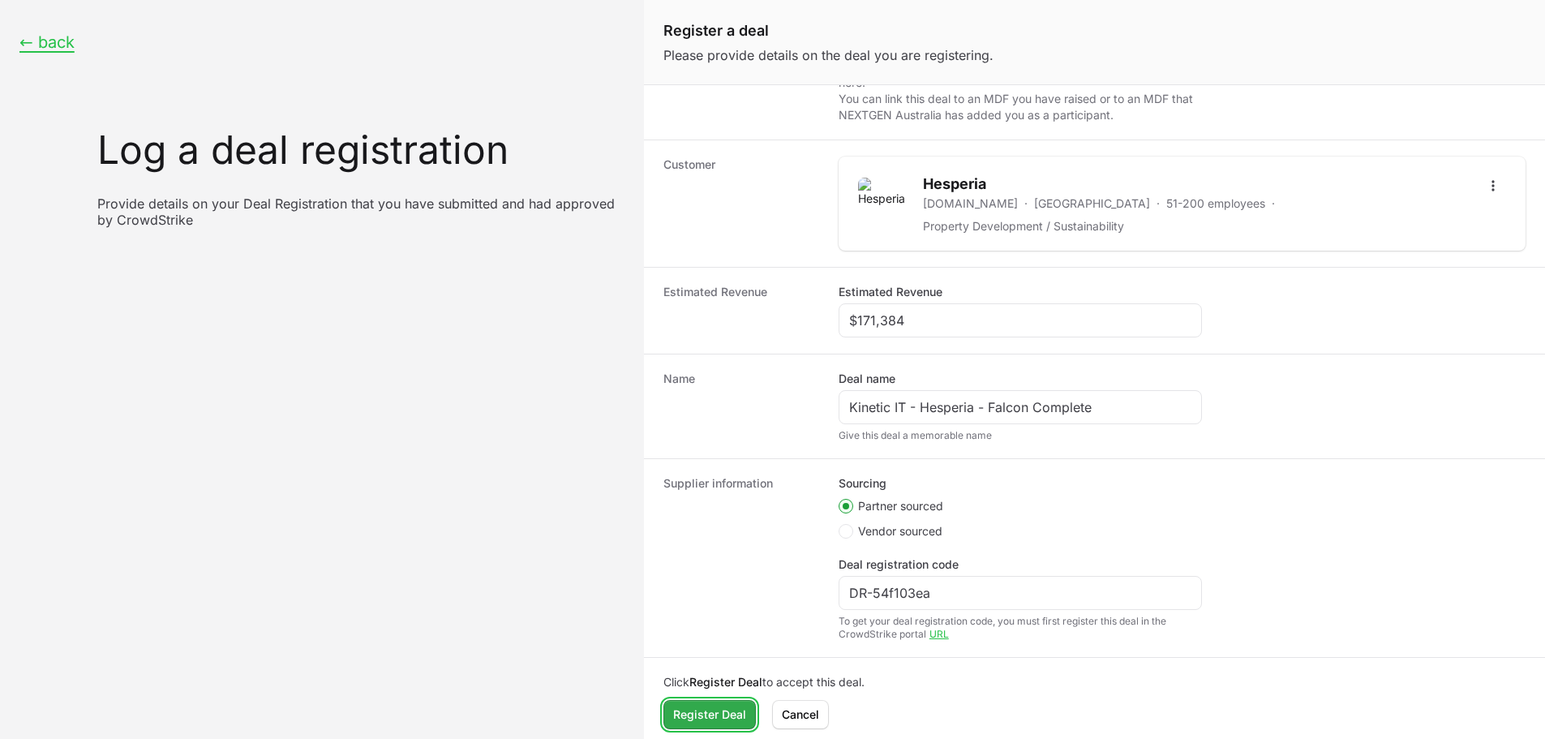
click at [699, 710] on span "Register Deal" at bounding box center [709, 714] width 73 height 19
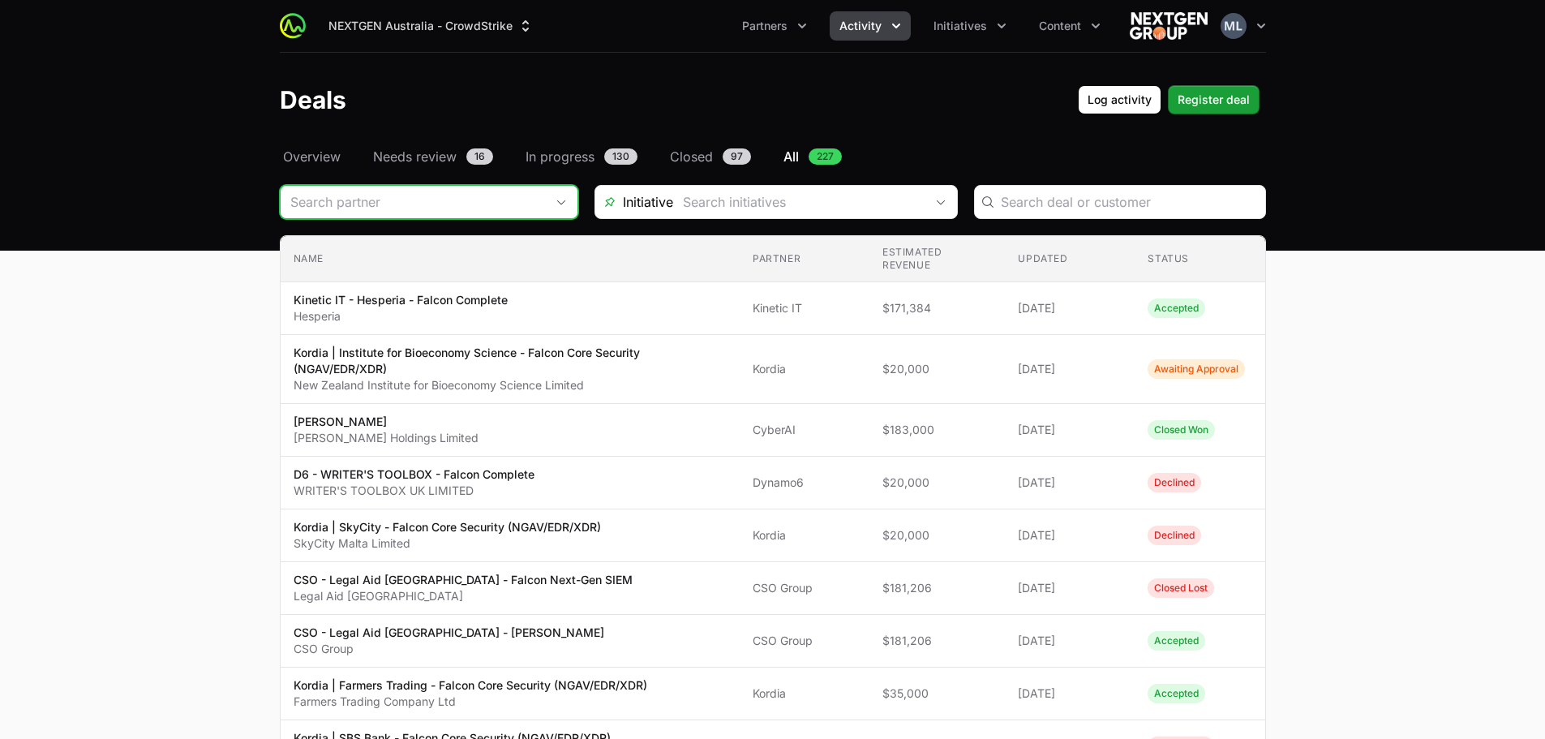
click at [531, 215] on input "Deals Filters" at bounding box center [413, 202] width 264 height 32
click at [400, 153] on span "Needs review" at bounding box center [415, 156] width 84 height 19
